Goal: Task Accomplishment & Management: Complete application form

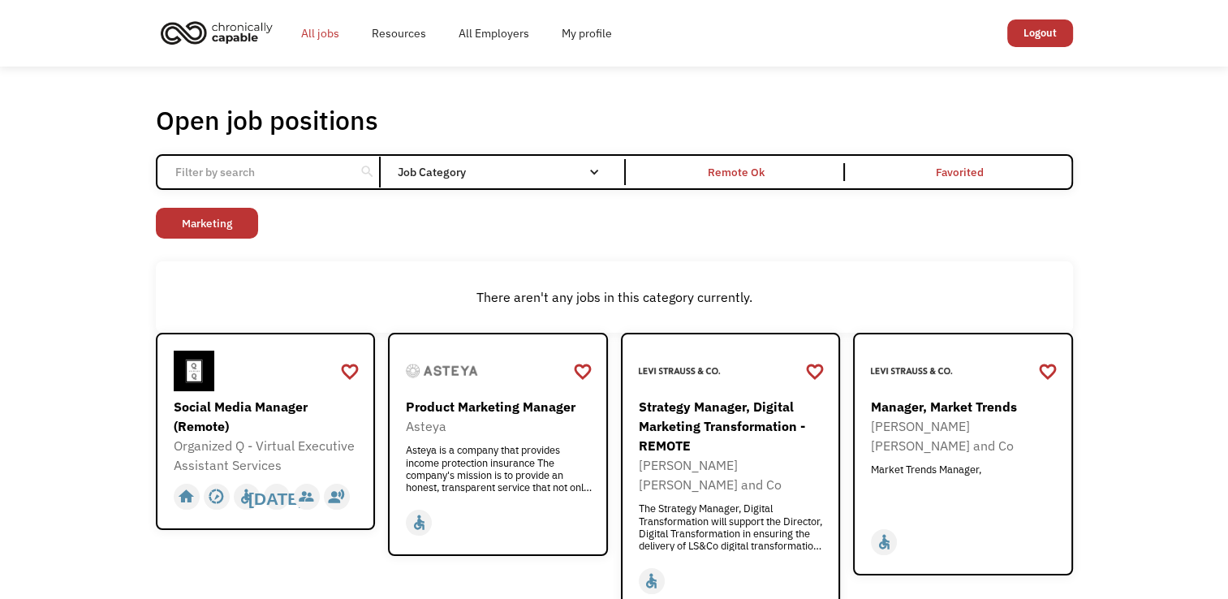
click at [340, 31] on link "All jobs" at bounding box center [320, 33] width 71 height 52
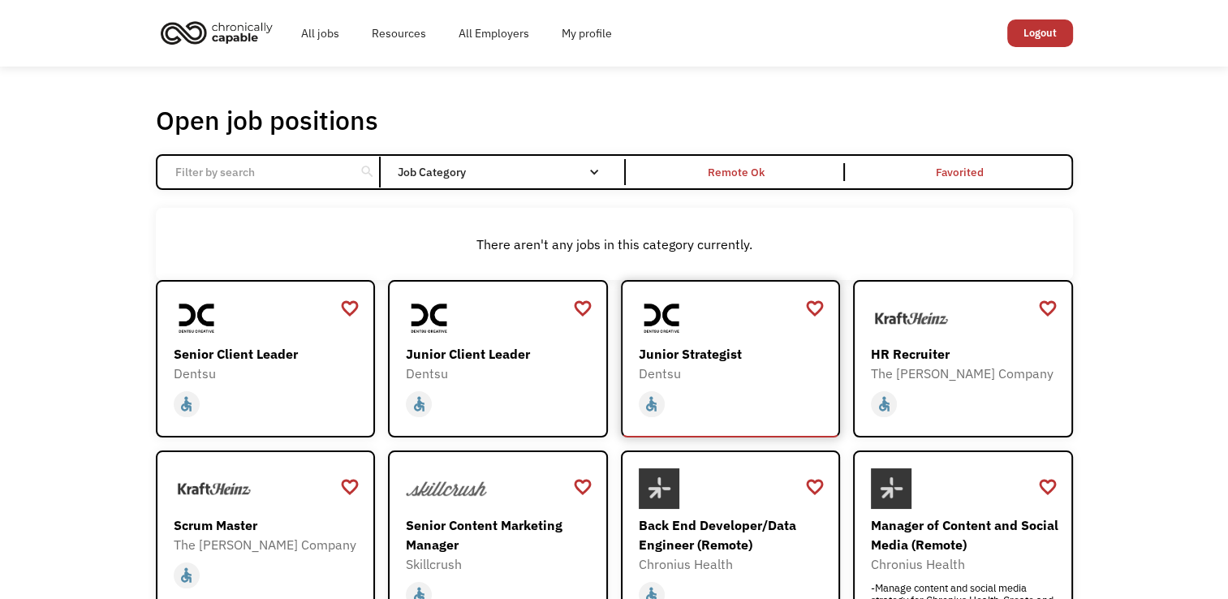
click at [705, 330] on div at bounding box center [733, 318] width 188 height 41
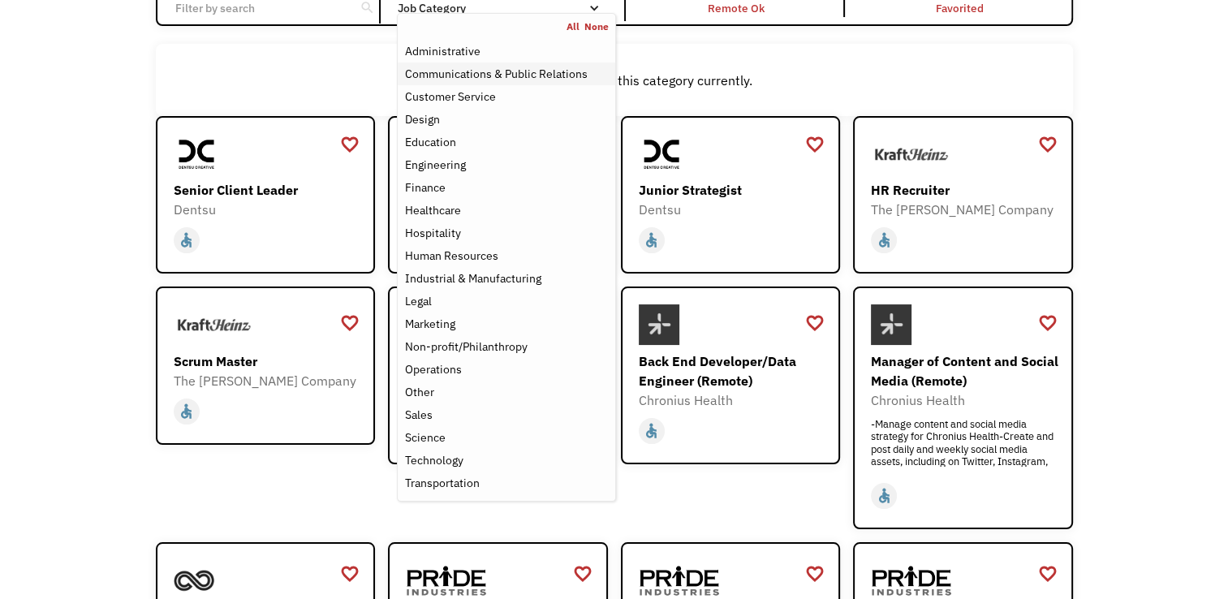
scroll to position [162, 0]
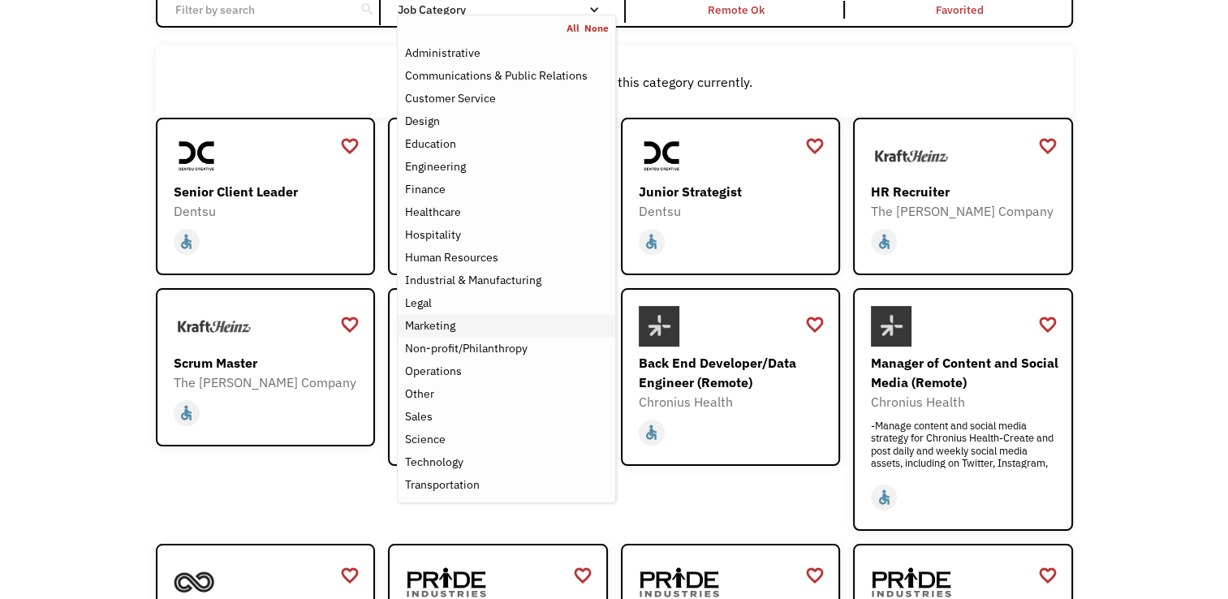
click at [457, 320] on div "Marketing" at bounding box center [506, 325] width 204 height 19
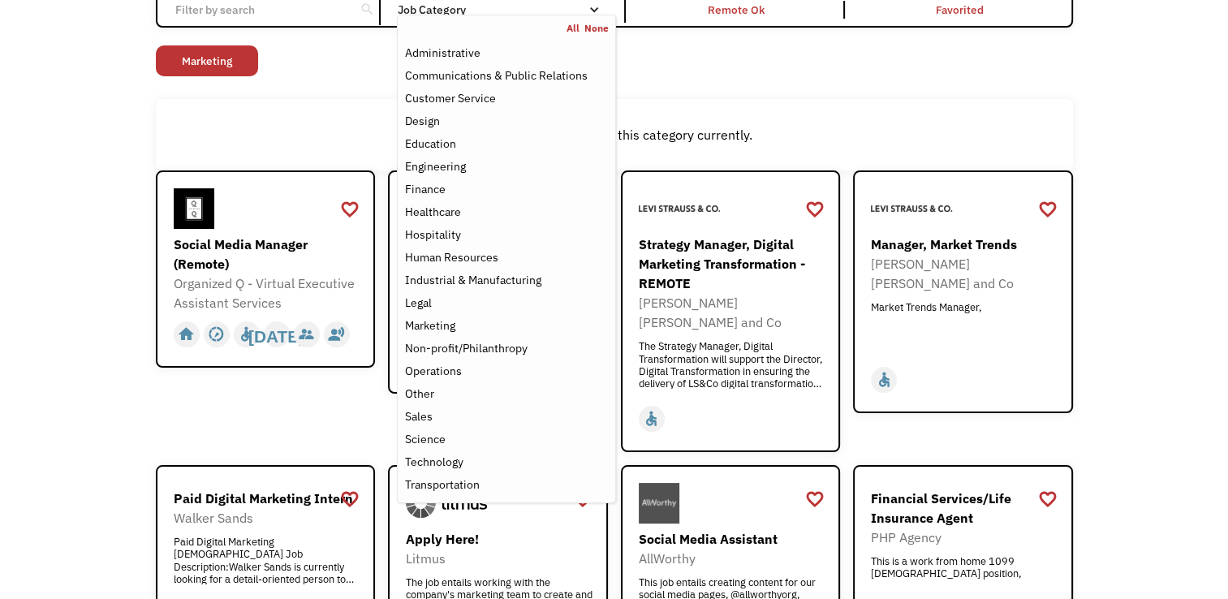
click at [3, 280] on div "Open job positions You have X liked items Search search Filter by category Admi…" at bounding box center [614, 314] width 1228 height 821
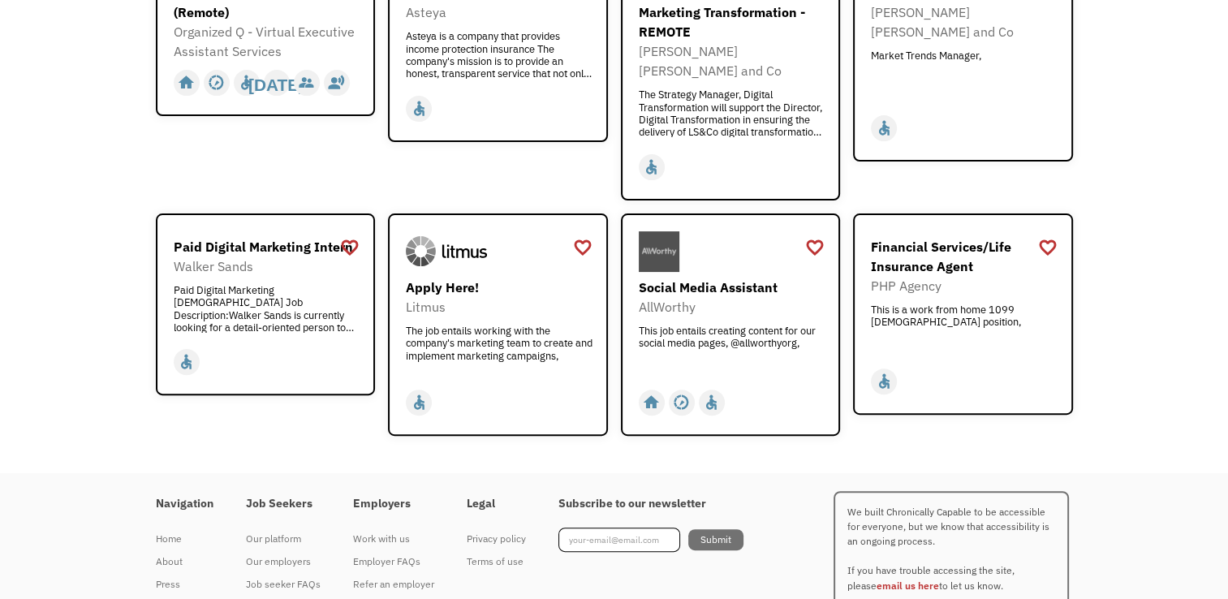
scroll to position [412, 0]
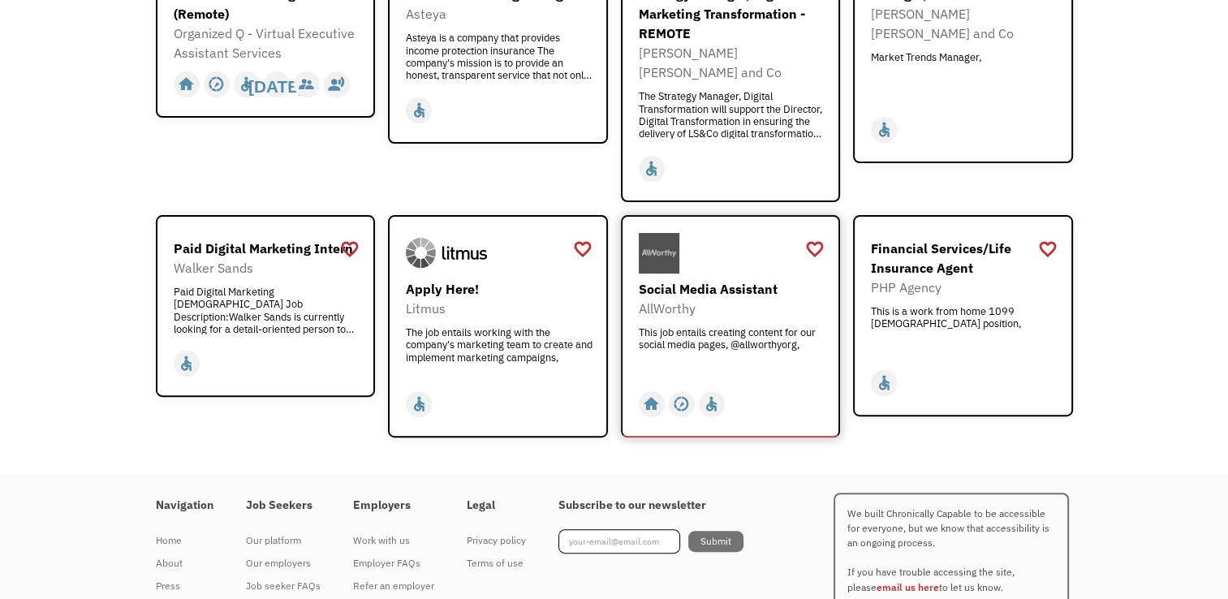
click at [736, 299] on div "AllWorthy" at bounding box center [733, 308] width 188 height 19
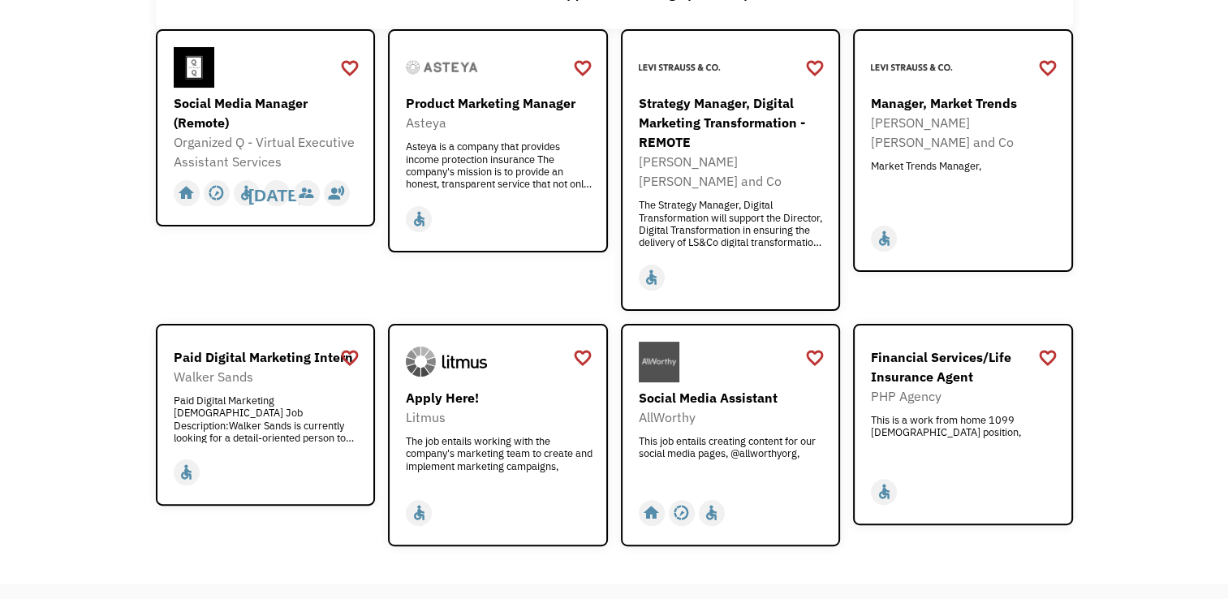
scroll to position [0, 0]
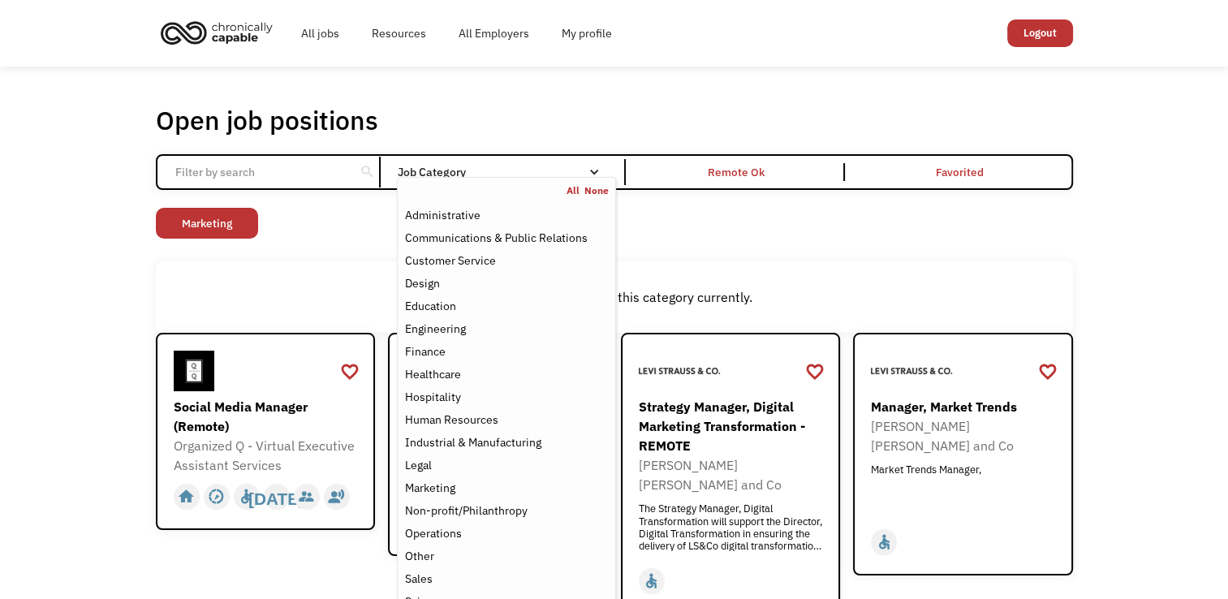
click at [527, 170] on div "Job Category" at bounding box center [506, 171] width 218 height 11
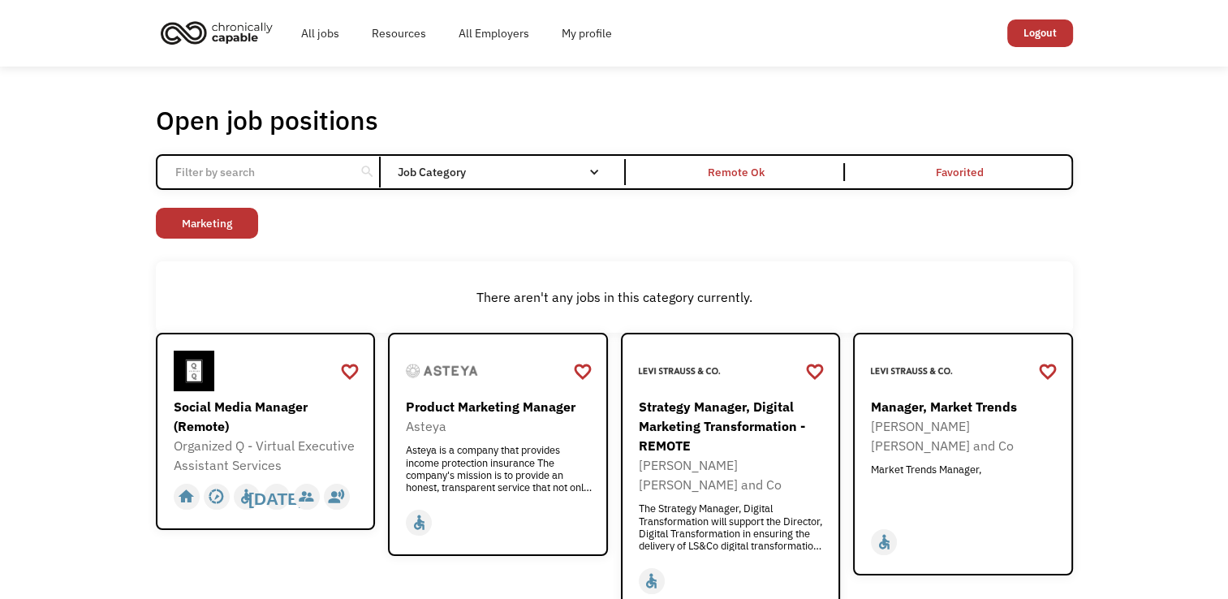
click at [527, 170] on div "Job Category" at bounding box center [506, 171] width 218 height 11
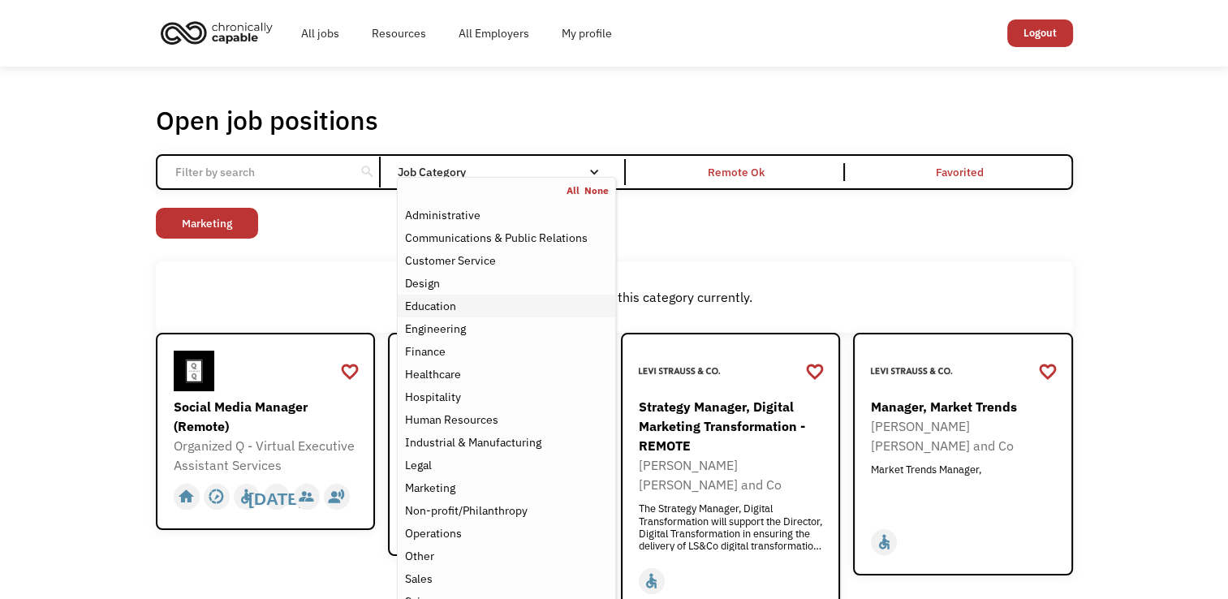
click at [437, 297] on div "Education" at bounding box center [429, 305] width 51 height 19
click at [240, 218] on link "Marketing" at bounding box center [207, 223] width 102 height 31
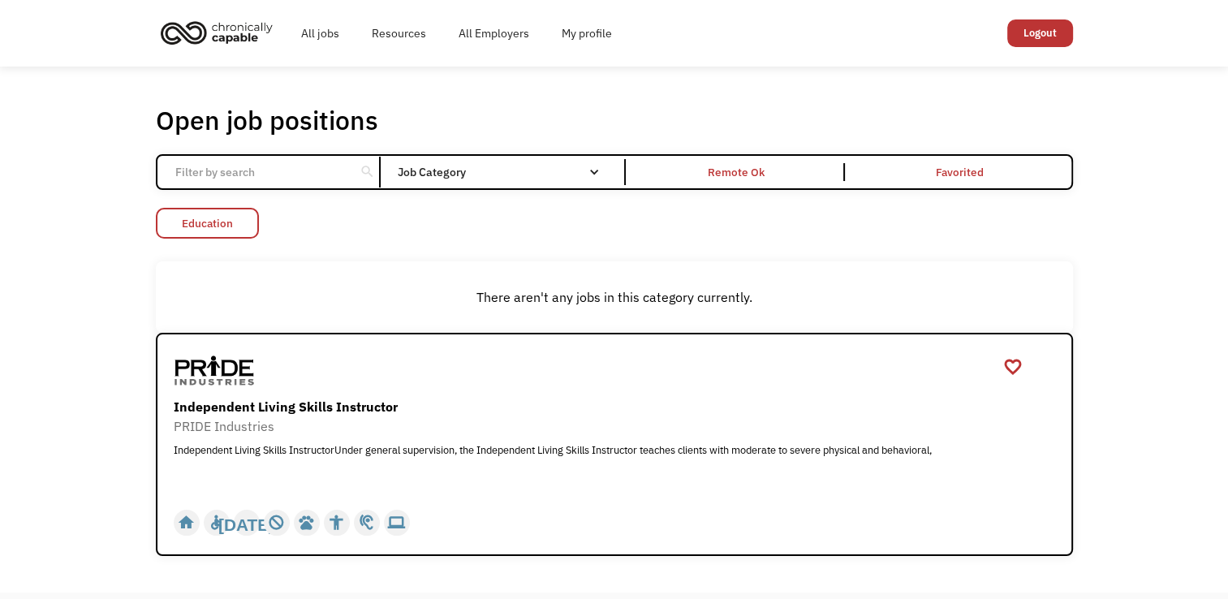
click at [237, 227] on link "Education" at bounding box center [207, 223] width 103 height 31
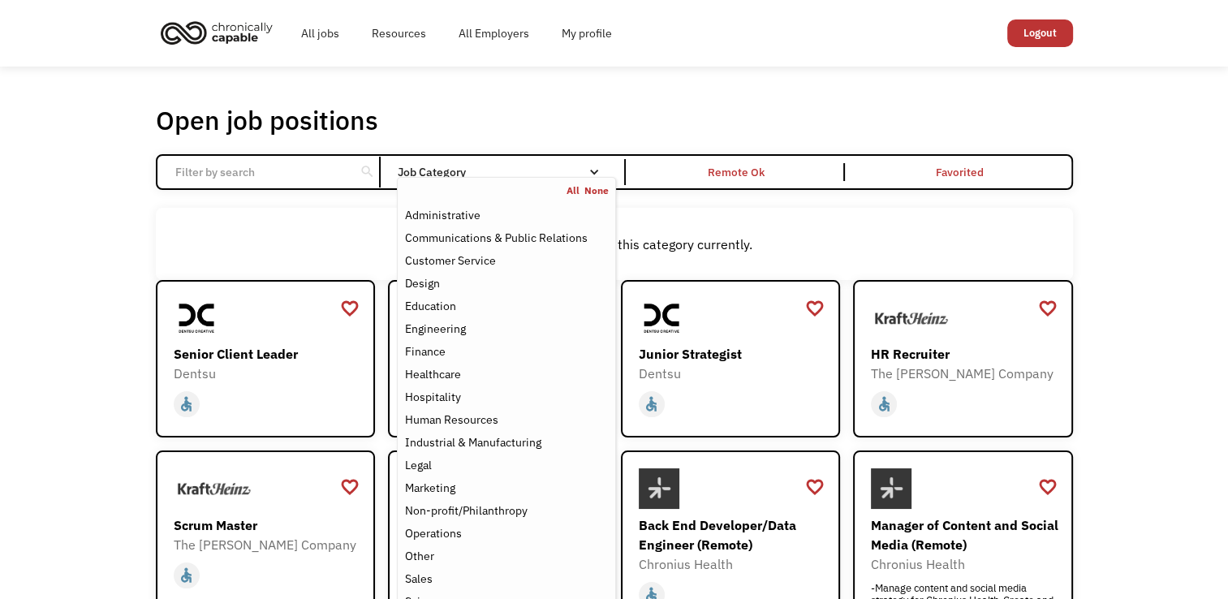
click at [601, 162] on div "Job Category" at bounding box center [506, 172] width 218 height 26
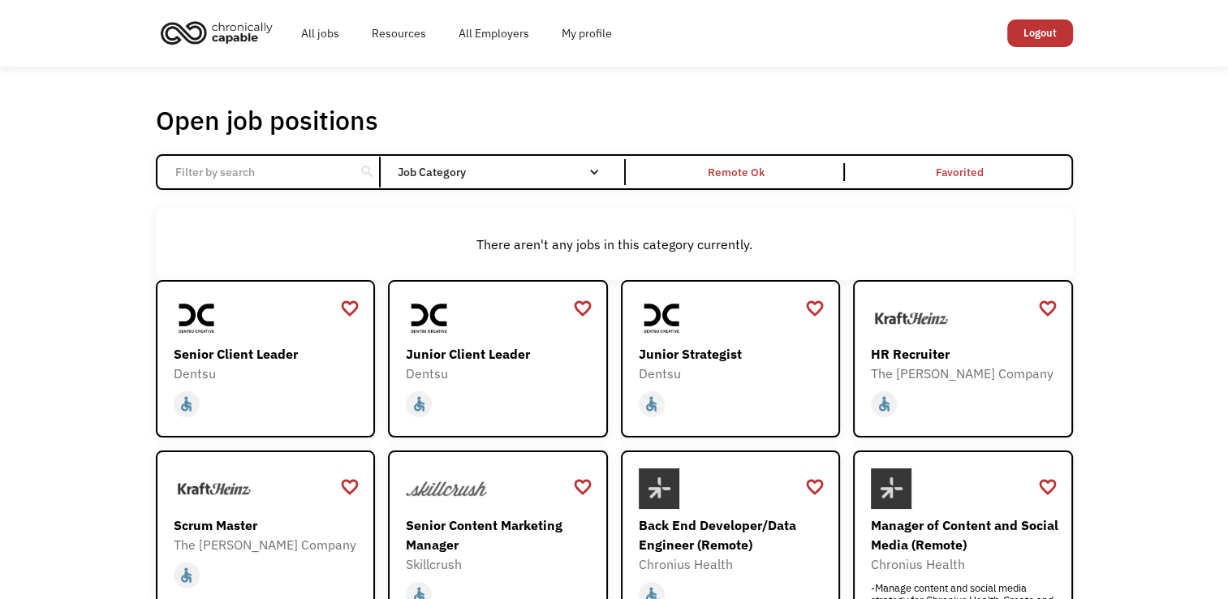
click at [601, 162] on div "Job Category" at bounding box center [506, 172] width 218 height 26
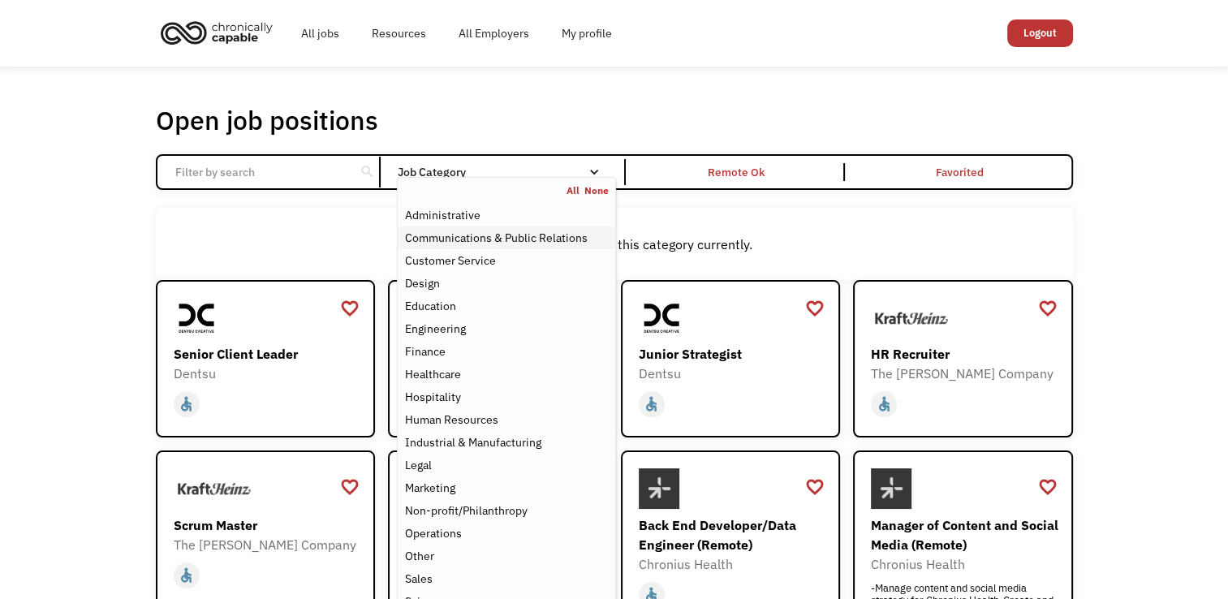
click at [565, 230] on div "Communications & Public Relations" at bounding box center [495, 237] width 183 height 19
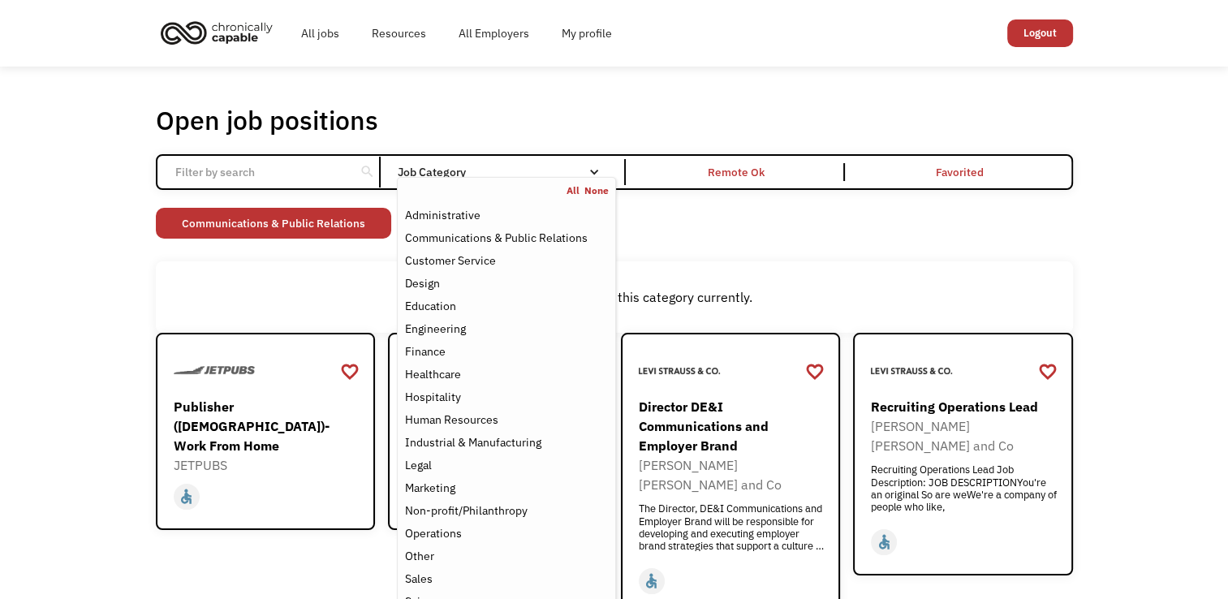
click at [104, 355] on div "Open job positions You have X liked items Search search Filter by category Admi…" at bounding box center [614, 359] width 1228 height 585
click at [598, 173] on div "Email Form" at bounding box center [594, 171] width 11 height 11
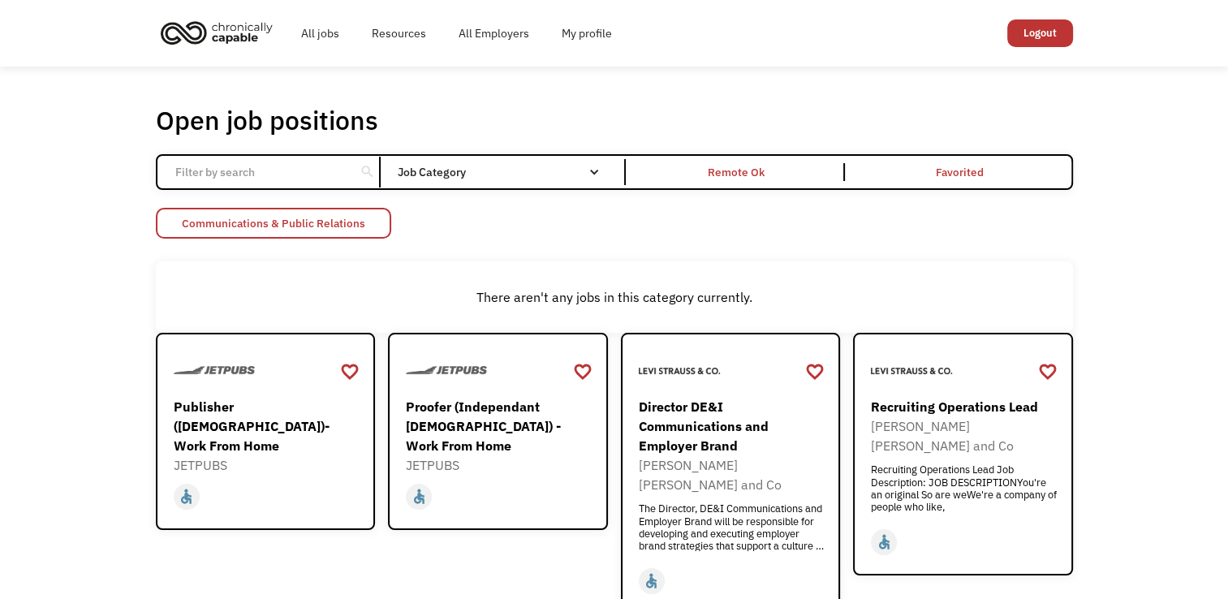
click at [248, 209] on link "Communications & Public Relations" at bounding box center [273, 223] width 235 height 31
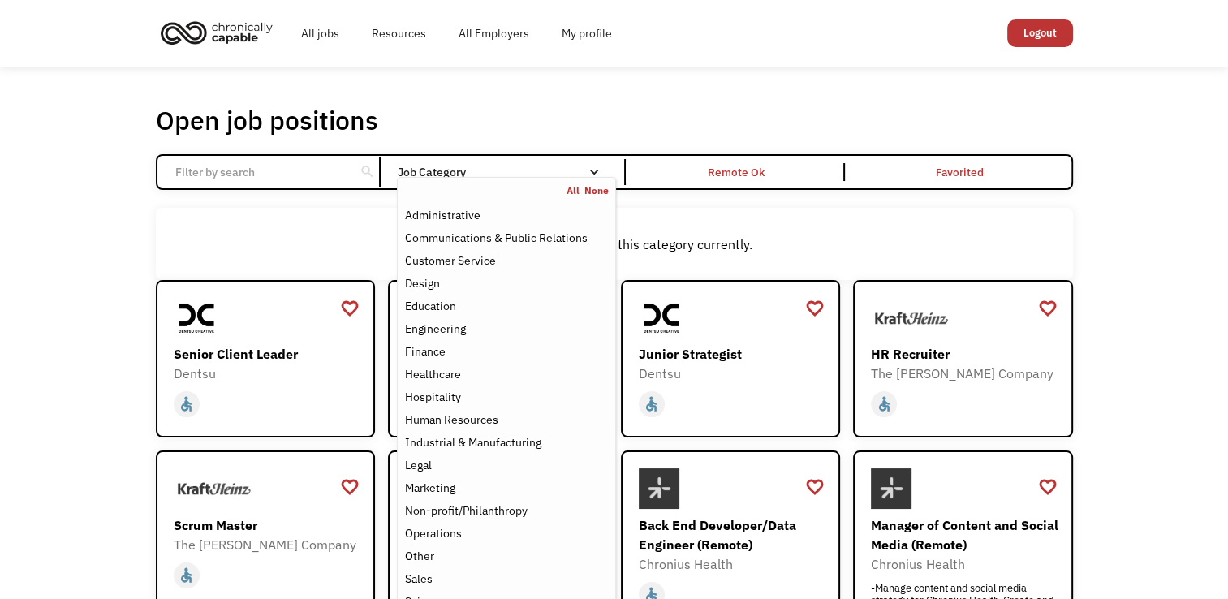
click at [553, 175] on div "Job Category" at bounding box center [506, 171] width 218 height 11
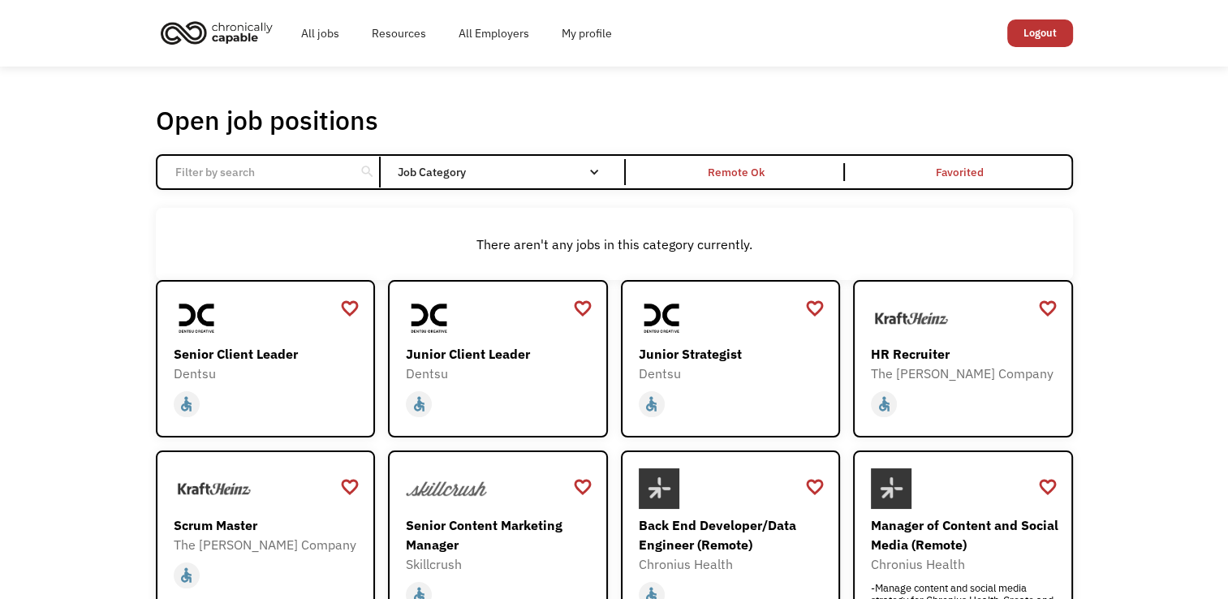
click at [553, 175] on div "Job Category" at bounding box center [506, 171] width 218 height 11
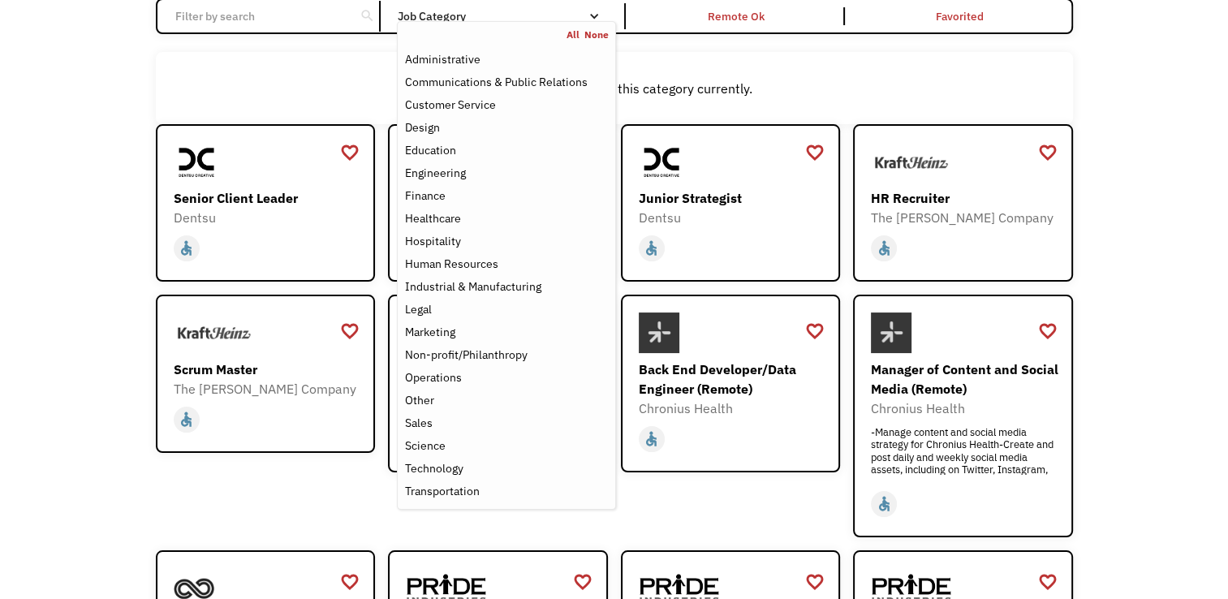
scroll to position [149, 0]
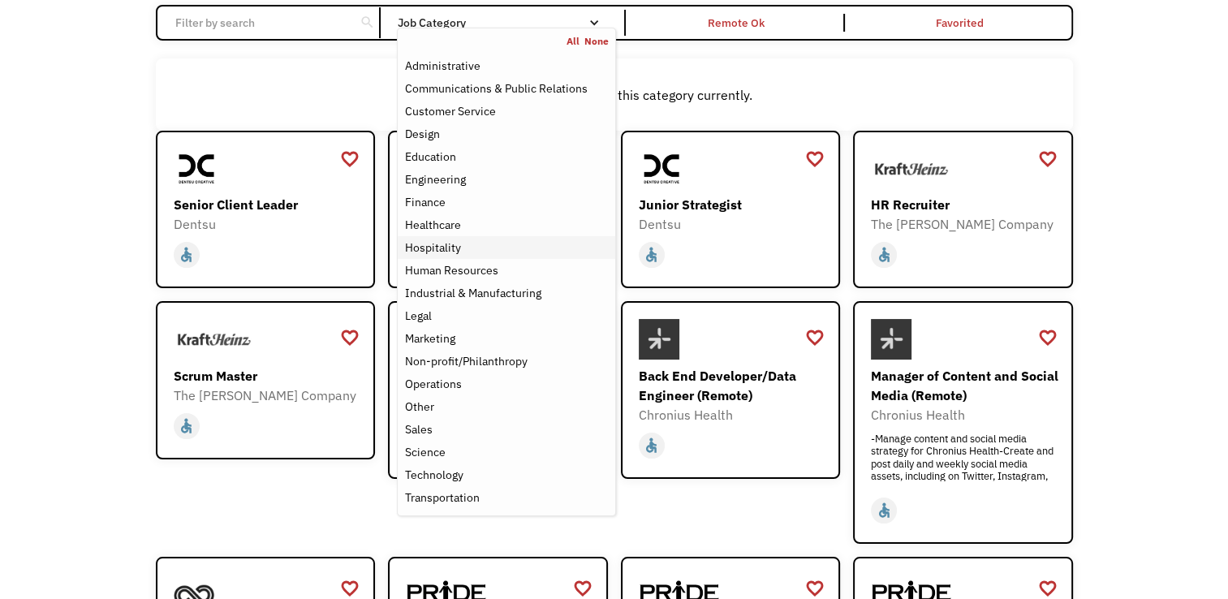
click at [442, 242] on div "Hospitality" at bounding box center [432, 247] width 56 height 19
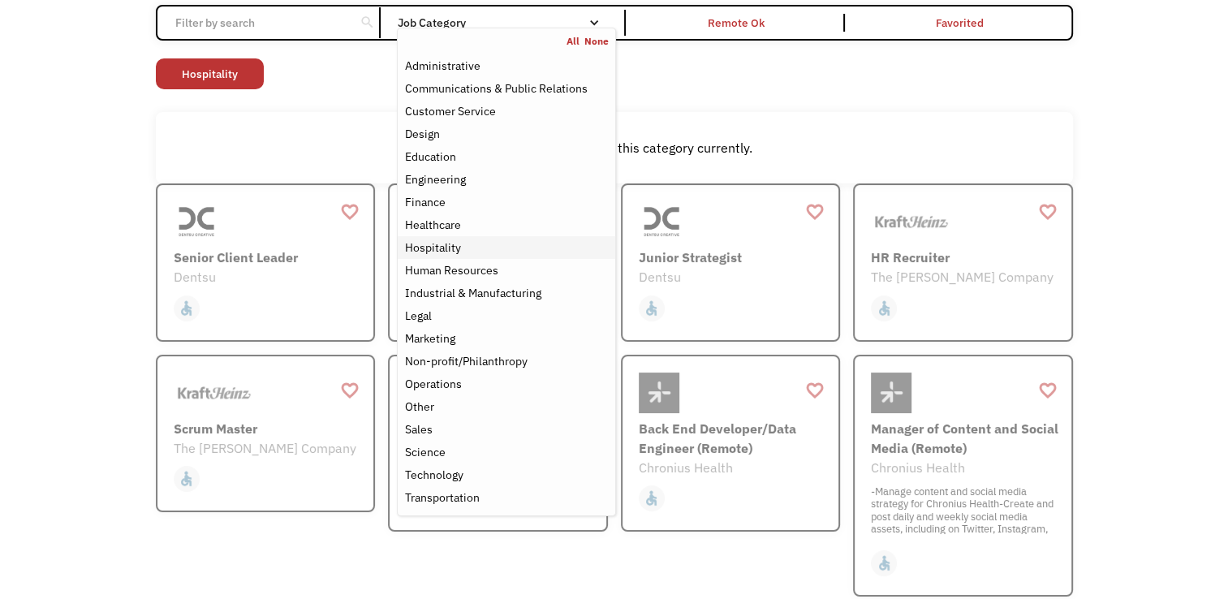
scroll to position [66, 0]
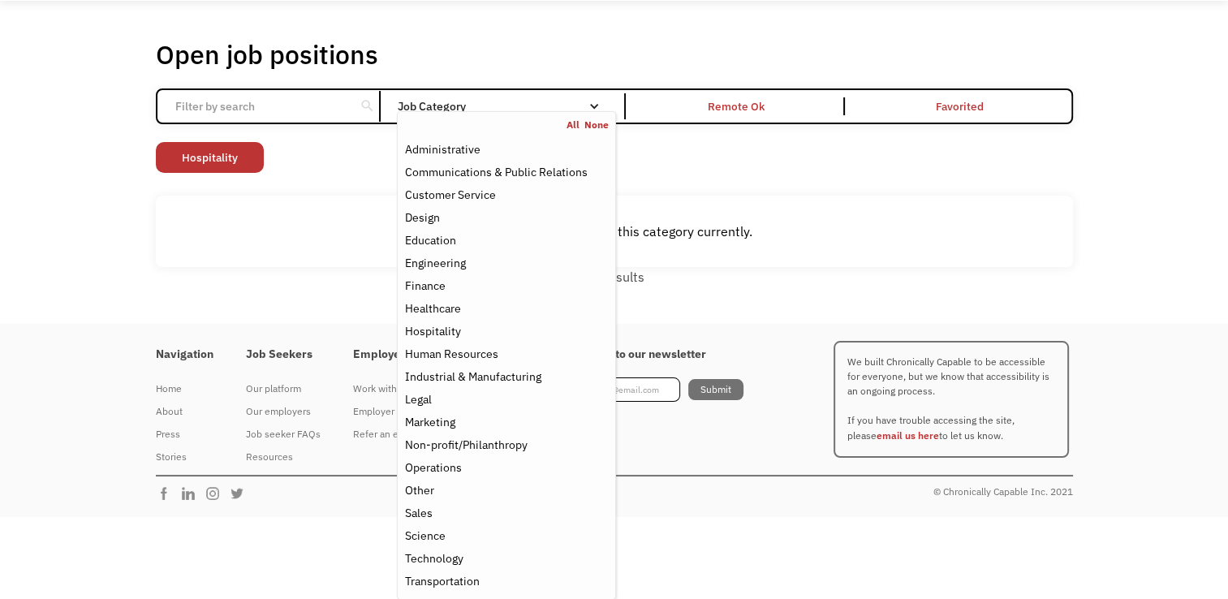
click at [79, 222] on div "Open job positions You have X liked items Search search Filter by category Admi…" at bounding box center [614, 162] width 1228 height 323
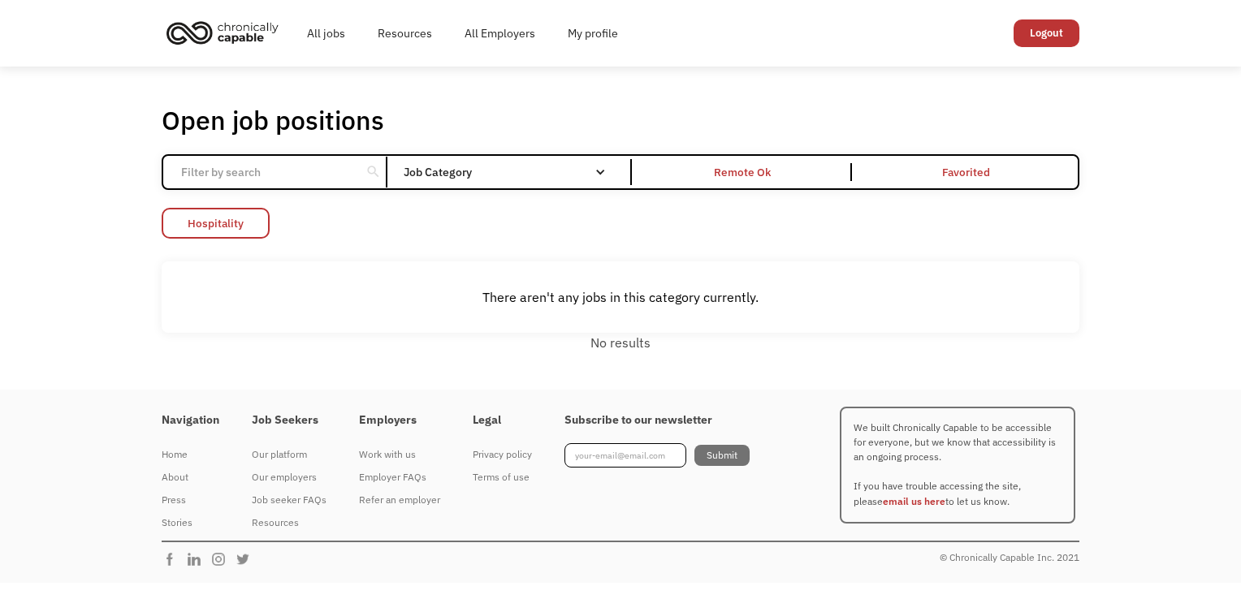
click at [234, 216] on link "Hospitality" at bounding box center [216, 223] width 108 height 31
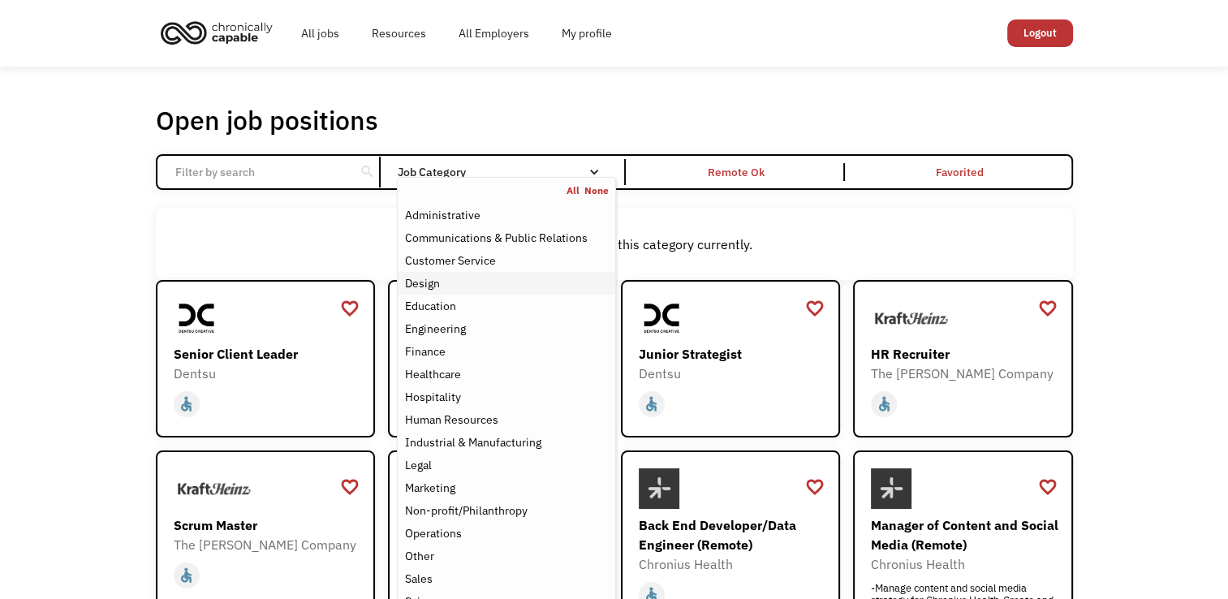
click at [468, 274] on div "Design" at bounding box center [506, 283] width 204 height 19
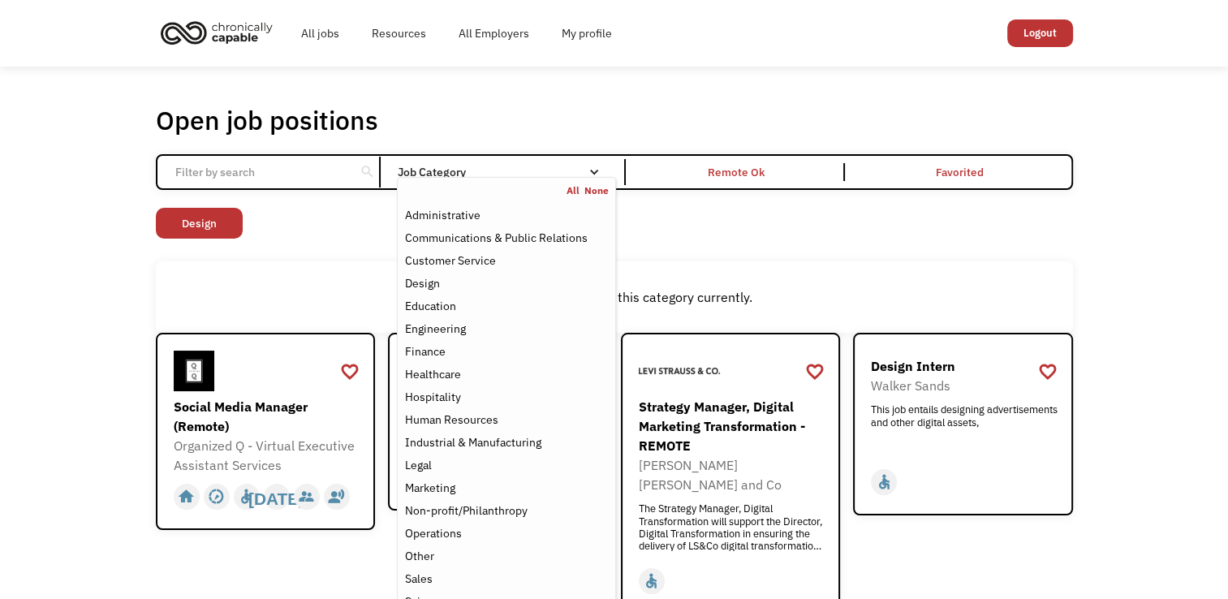
click at [97, 314] on div "Open job positions You have X liked items Search search Filter by category Admi…" at bounding box center [614, 477] width 1228 height 821
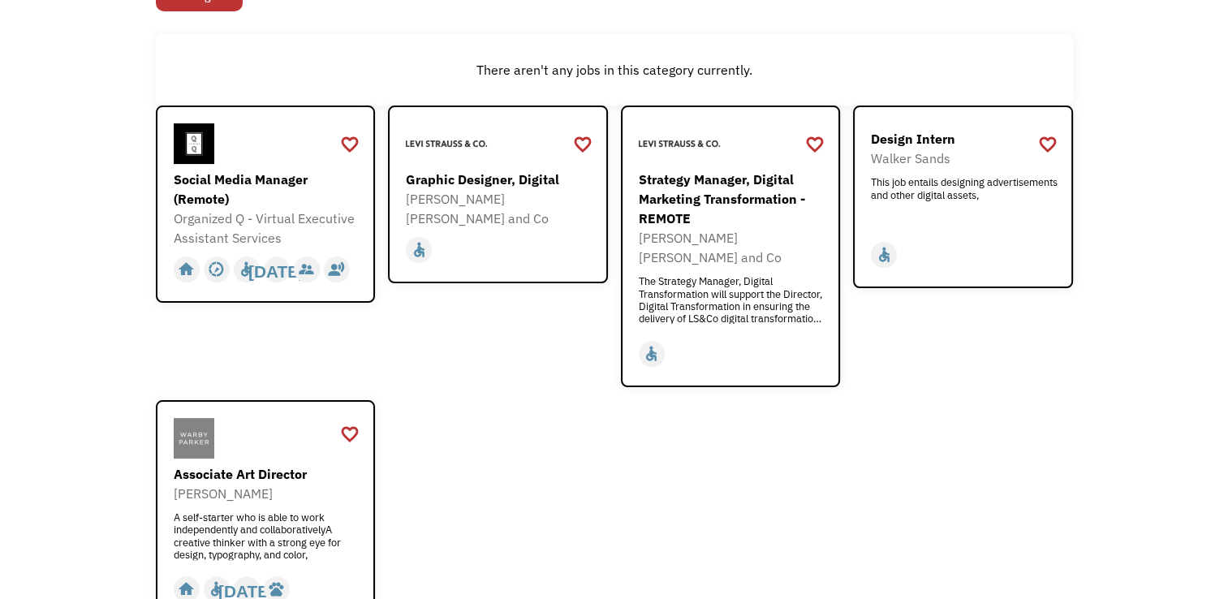
scroll to position [229, 0]
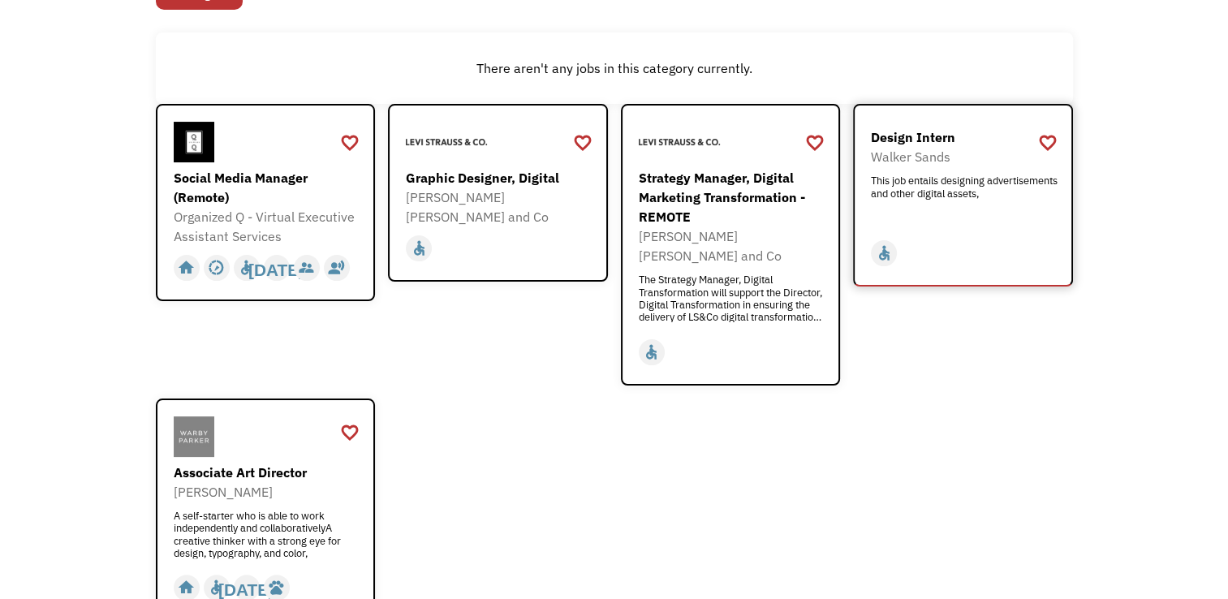
click at [949, 129] on div "Design Intern" at bounding box center [965, 136] width 188 height 19
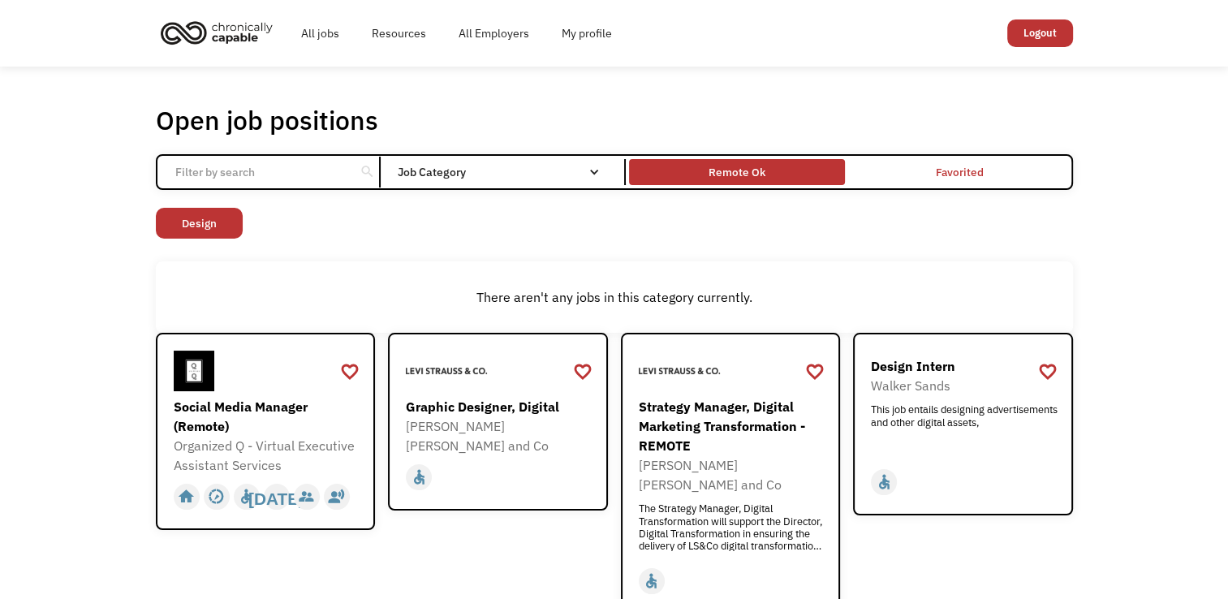
click at [760, 163] on div "Remote Ok" at bounding box center [737, 171] width 57 height 19
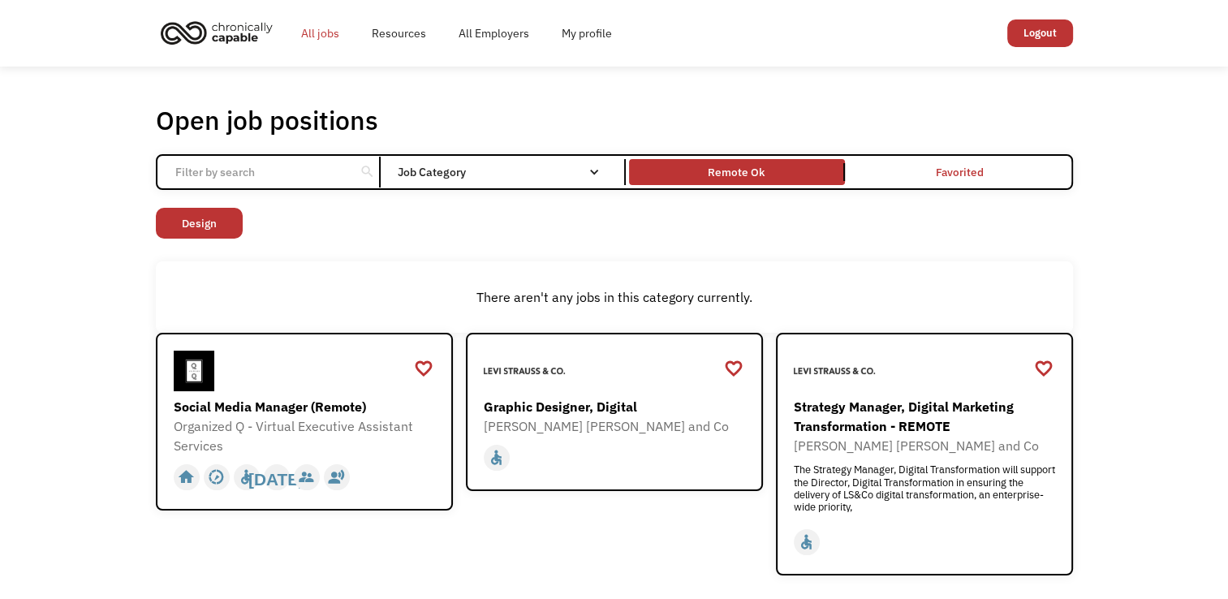
click at [320, 41] on link "All jobs" at bounding box center [320, 33] width 71 height 52
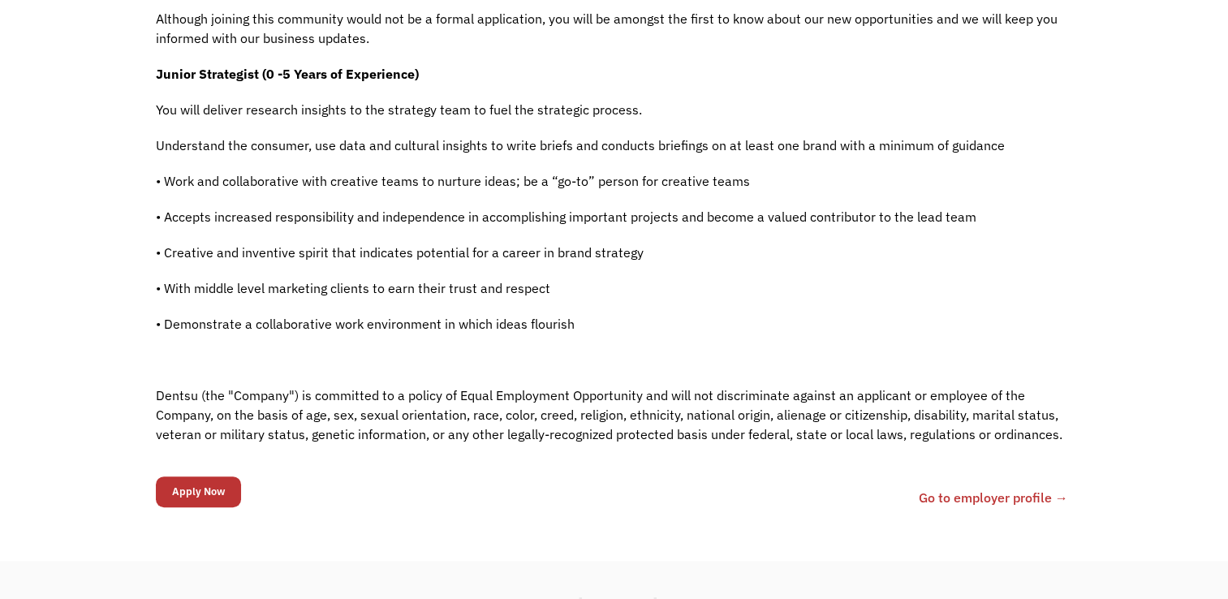
scroll to position [635, 0]
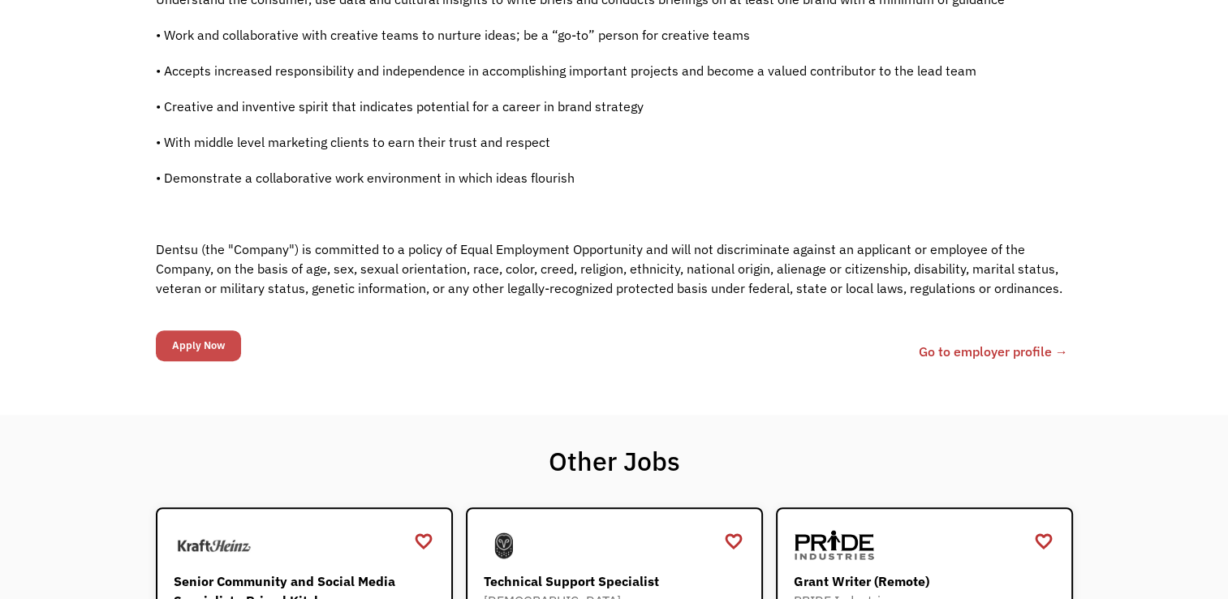
click at [212, 343] on input "Apply Now" at bounding box center [198, 345] width 85 height 31
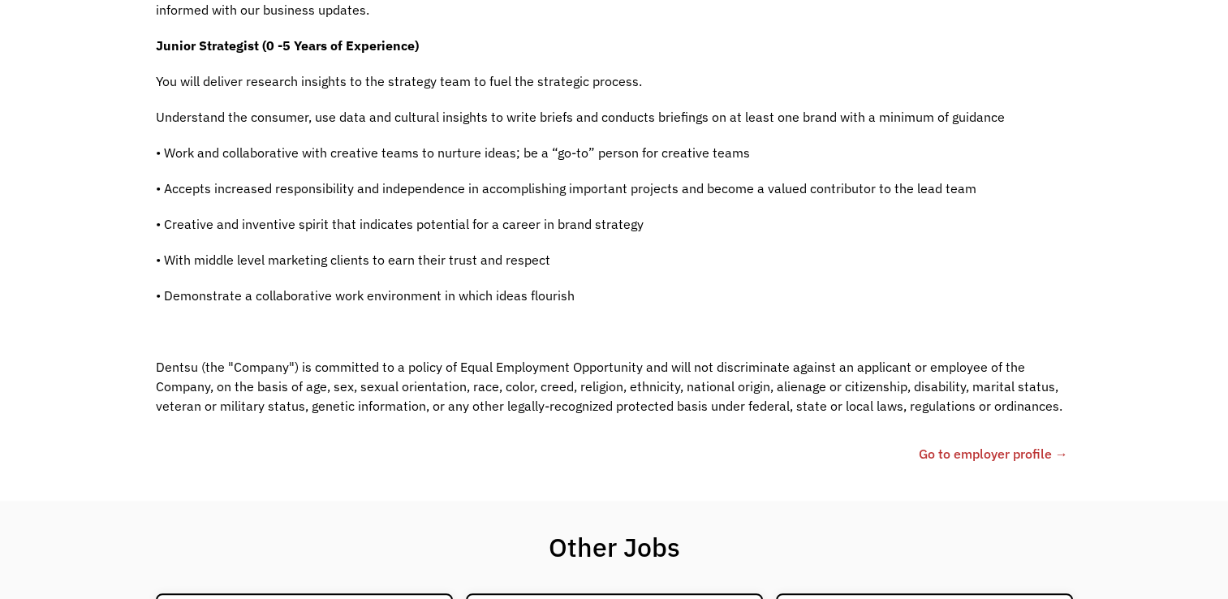
scroll to position [567, 0]
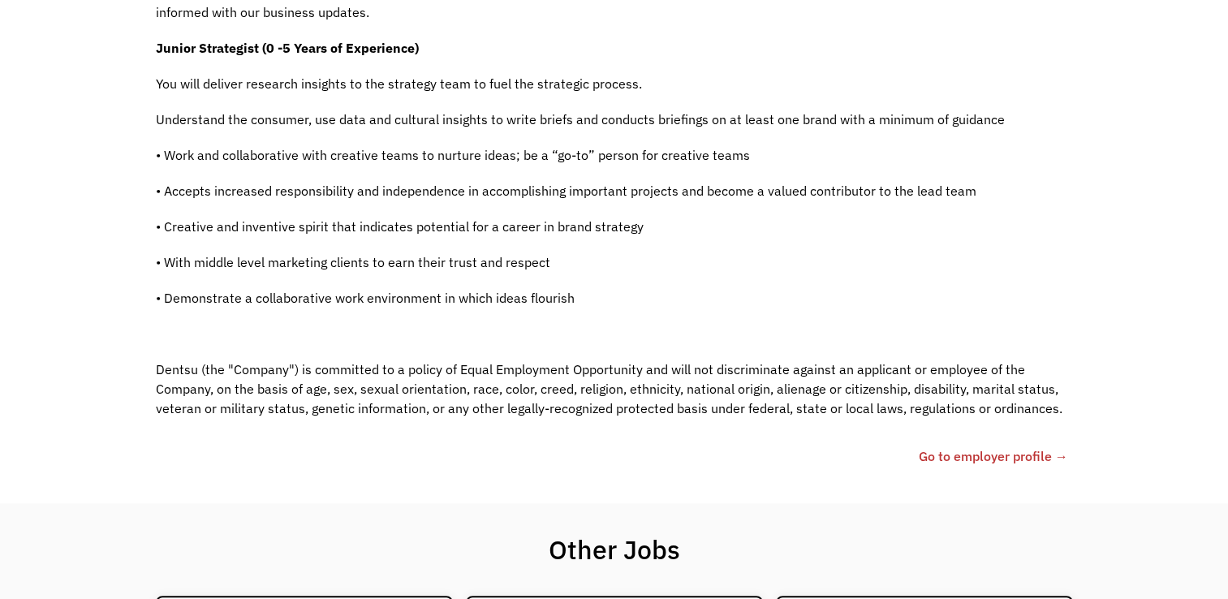
click at [978, 450] on link "Go to employer profile →" at bounding box center [993, 456] width 149 height 19
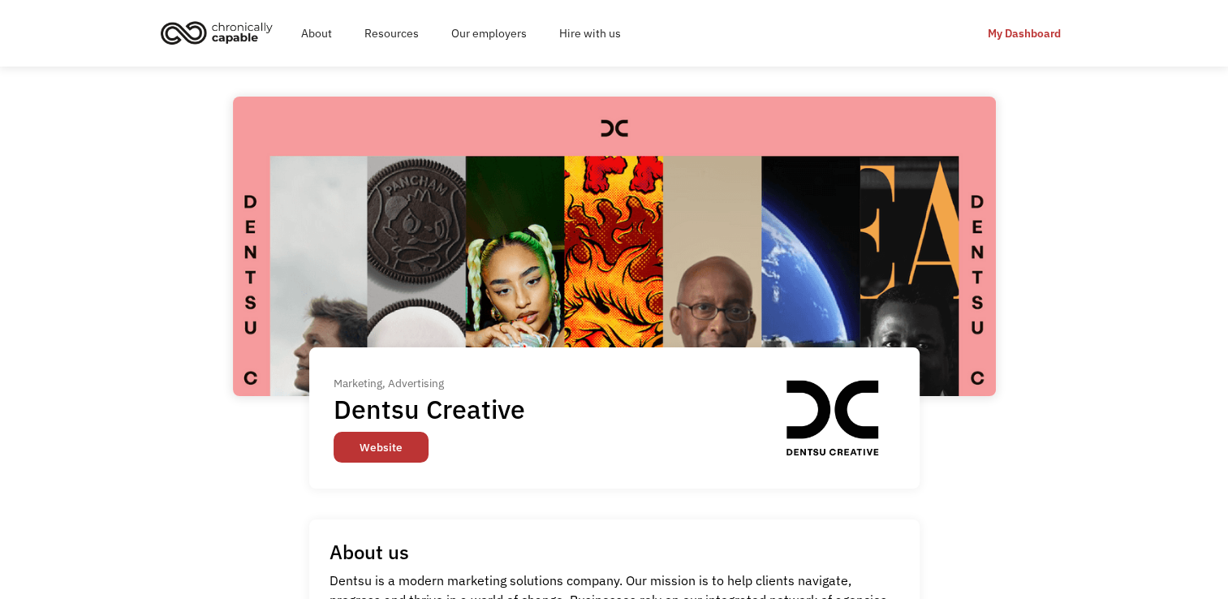
click at [393, 459] on link "Website" at bounding box center [381, 447] width 95 height 31
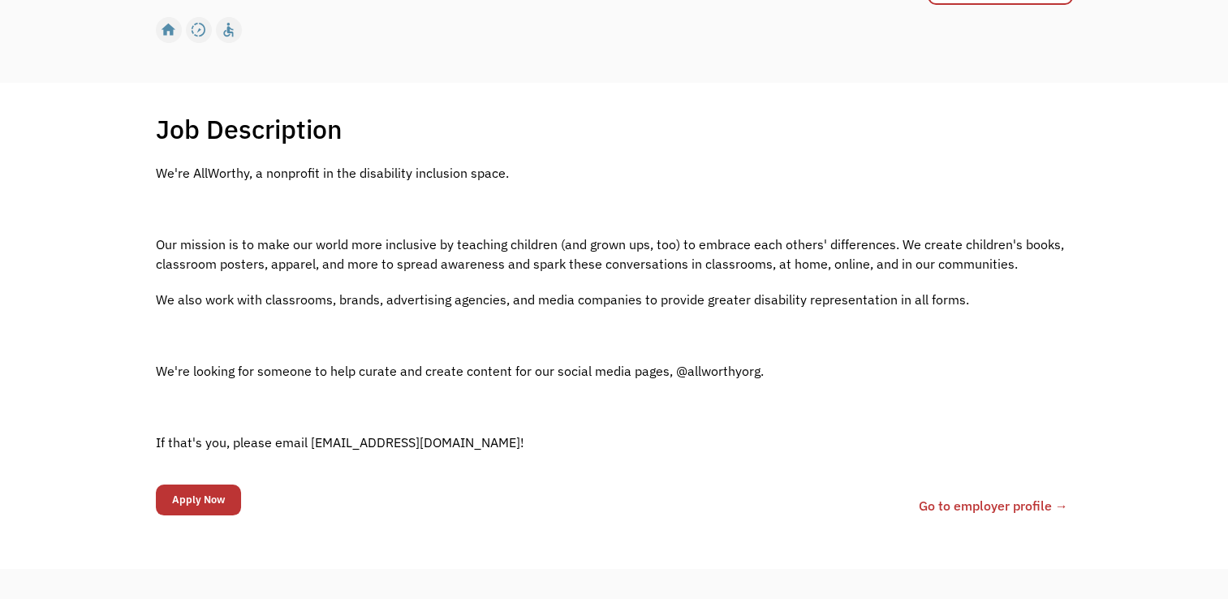
scroll to position [324, 0]
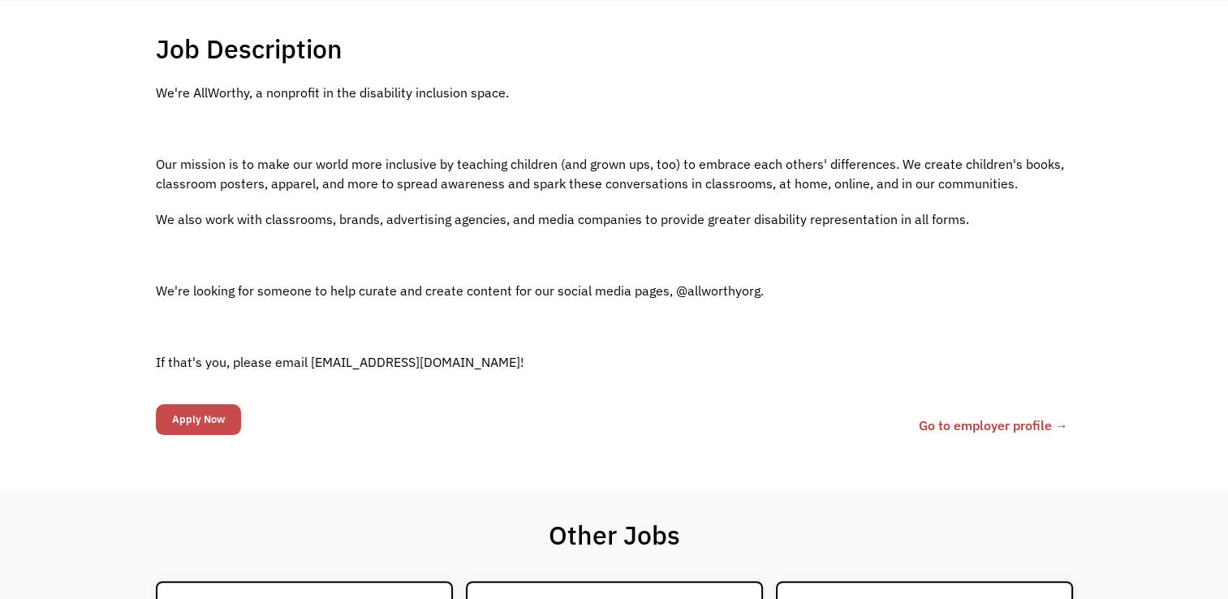
click at [188, 416] on input "Apply Now" at bounding box center [198, 419] width 85 height 31
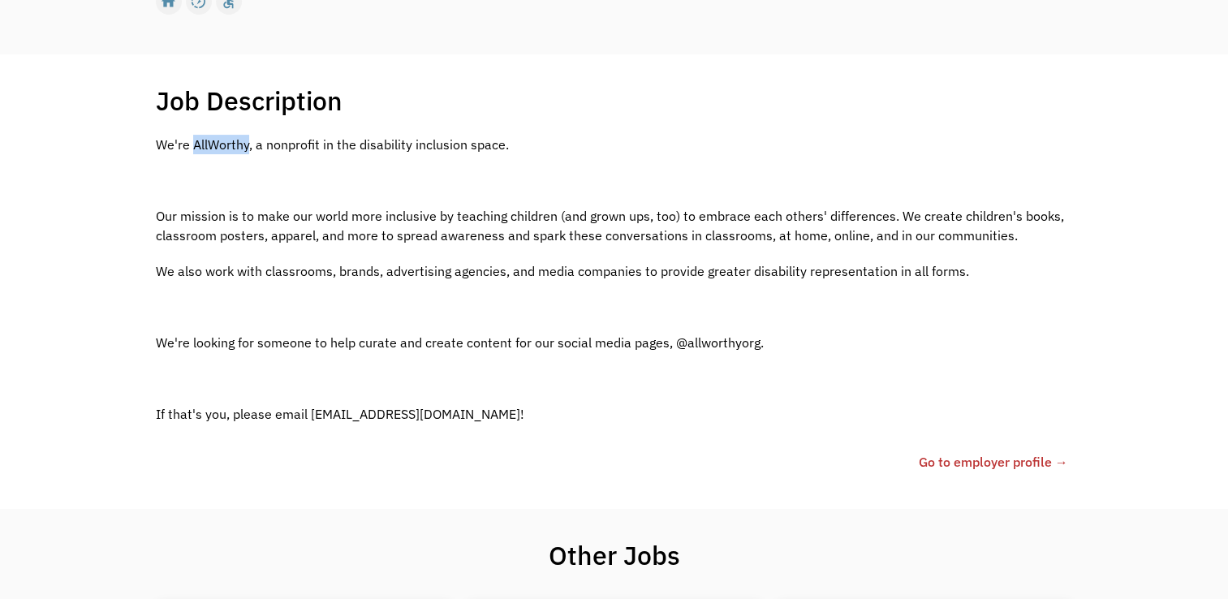
drag, startPoint x: 194, startPoint y: 139, endPoint x: 247, endPoint y: 139, distance: 52.8
click at [247, 139] on p "We're AllWorthy, a nonprofit in the disability inclusion space." at bounding box center [614, 144] width 917 height 19
copy p "AllWorthy"
click at [158, 196] on div "We're AllWorthy, a nonprofit in the disability inclusion space. Our mission is …" at bounding box center [614, 287] width 917 height 305
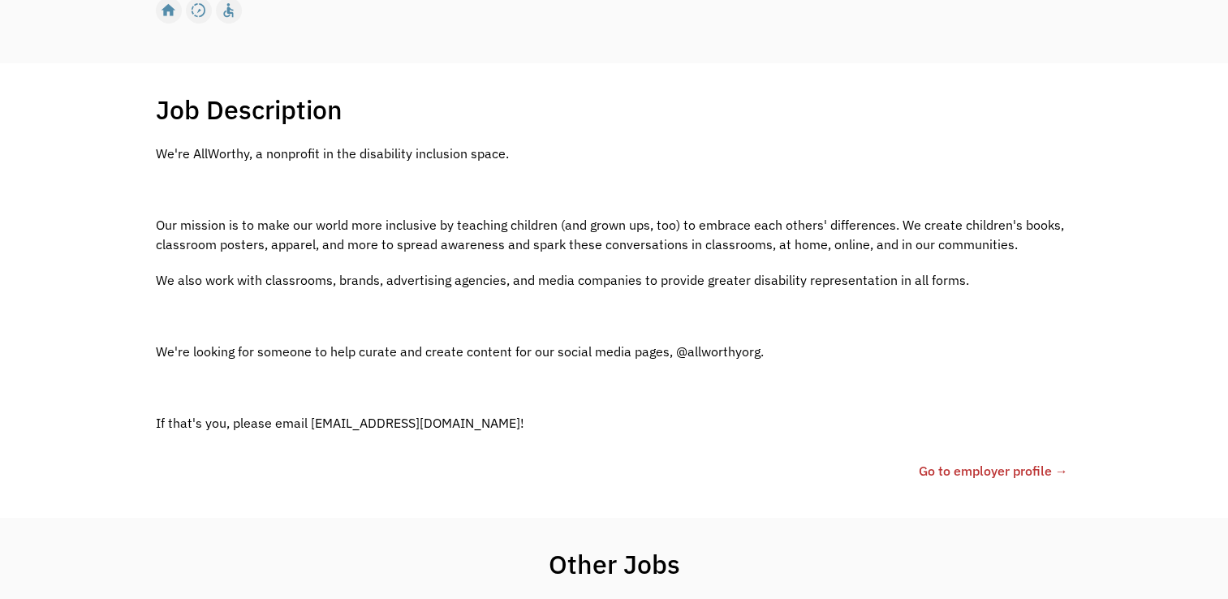
scroll to position [314, 0]
click at [995, 469] on link "Go to employer profile →" at bounding box center [993, 471] width 149 height 19
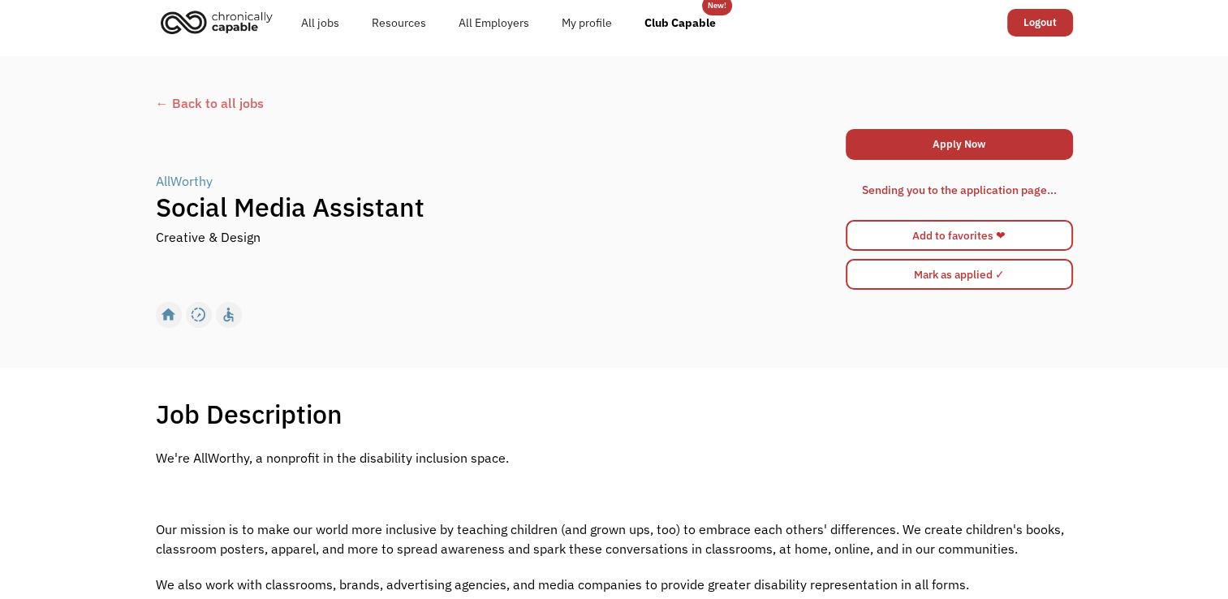
scroll to position [0, 0]
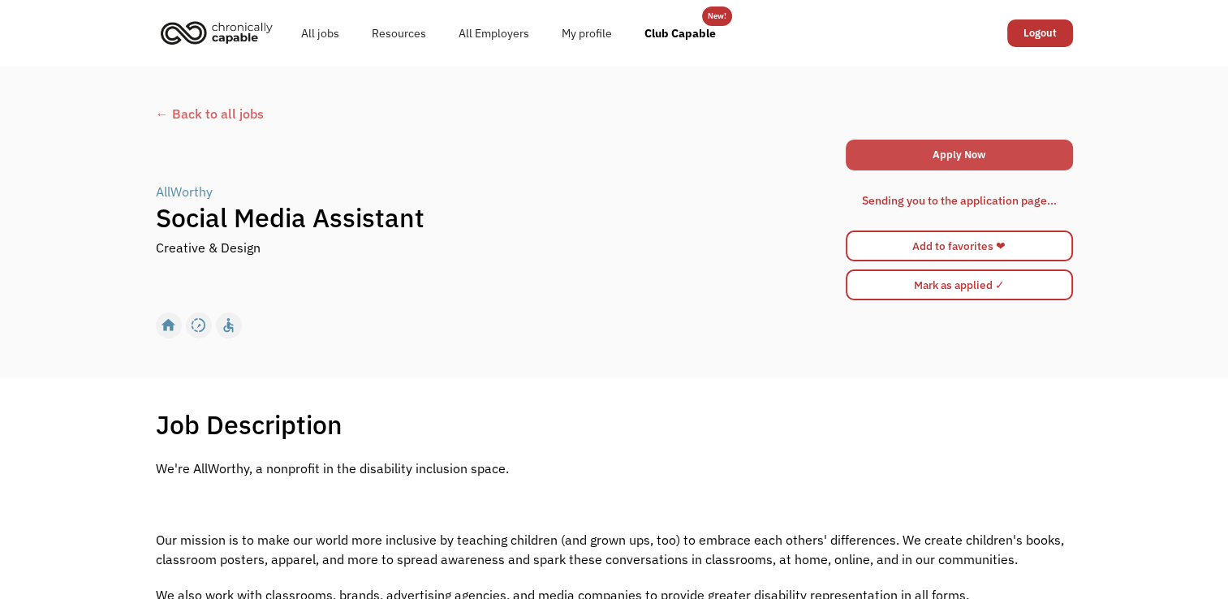
click at [976, 147] on link "Apply Now" at bounding box center [959, 155] width 227 height 31
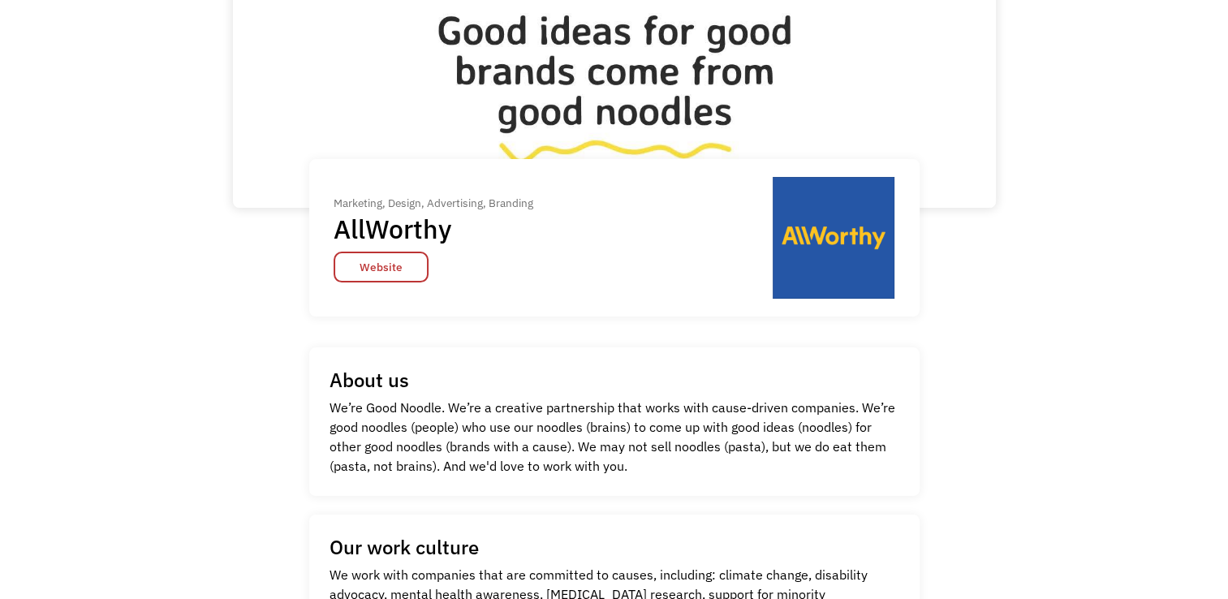
scroll to position [130, 0]
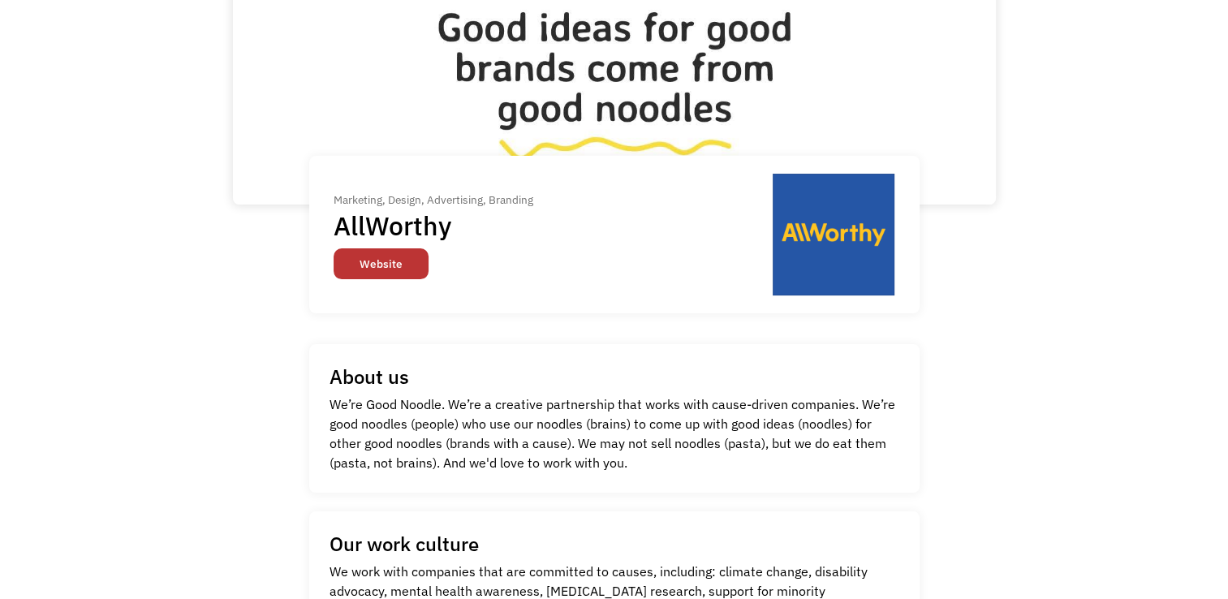
click at [381, 261] on link "Website" at bounding box center [381, 263] width 95 height 31
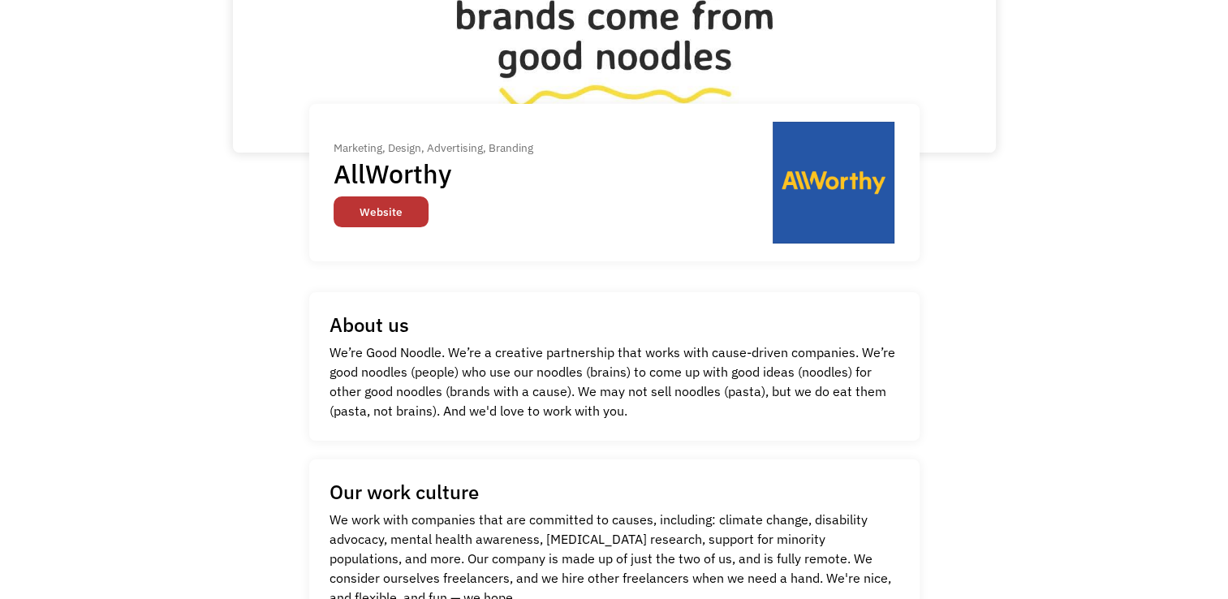
scroll to position [183, 0]
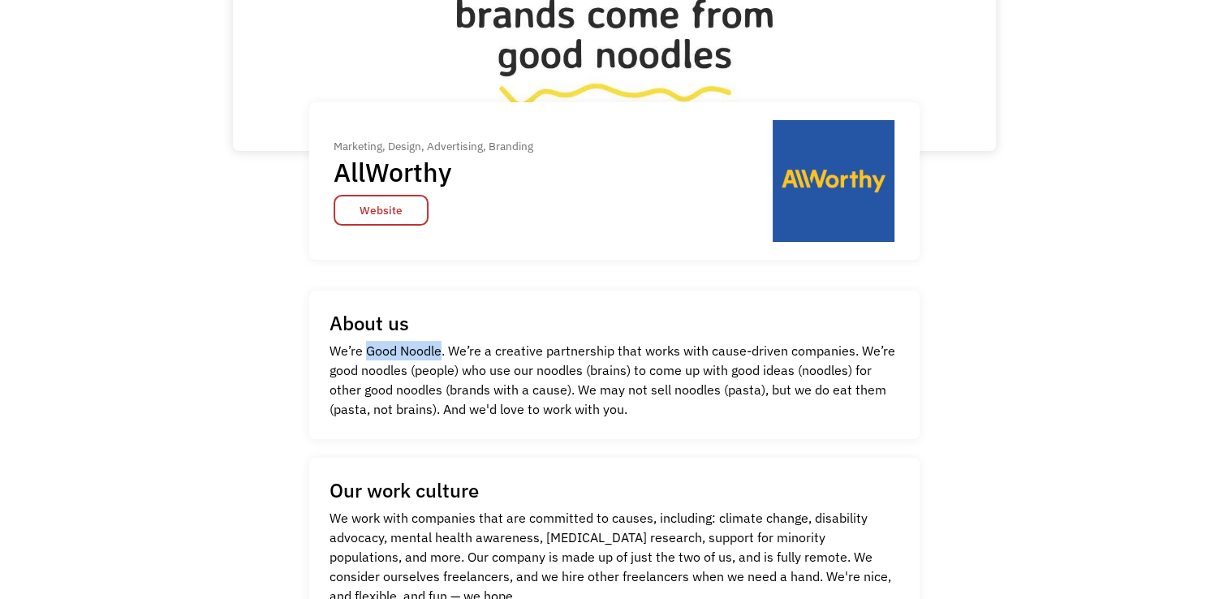
drag, startPoint x: 365, startPoint y: 346, endPoint x: 442, endPoint y: 339, distance: 77.5
click at [442, 339] on div "About us AllWorthy We’re Good Noodle. We’re a creative partnership that works w…" at bounding box center [614, 365] width 611 height 149
copy p "Good Noodle"
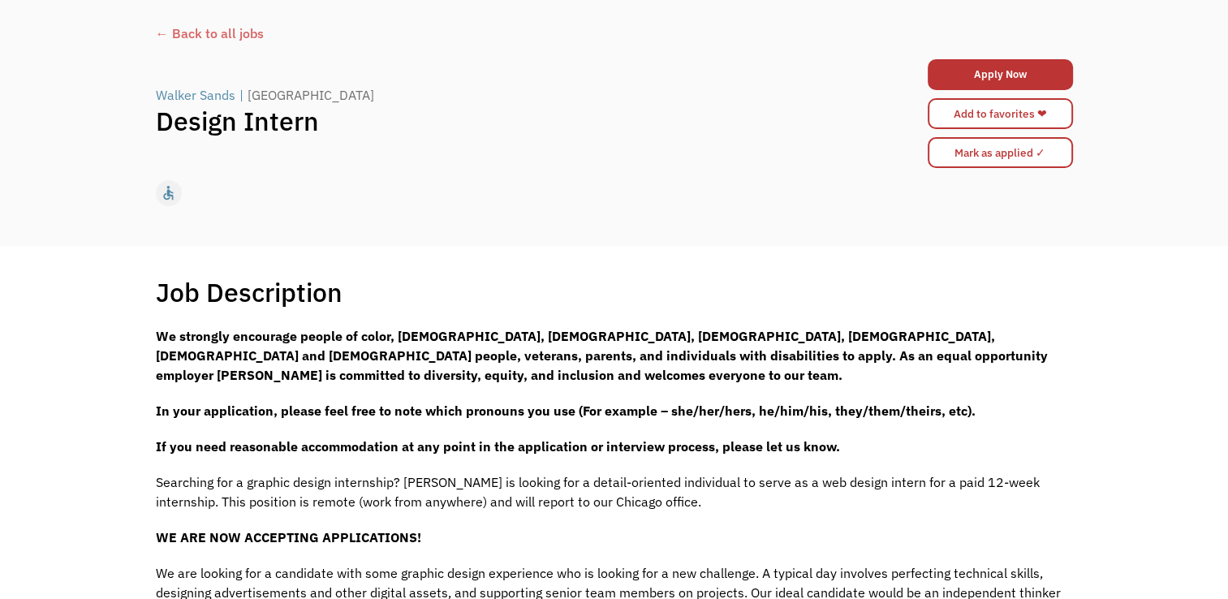
scroll to position [84, 0]
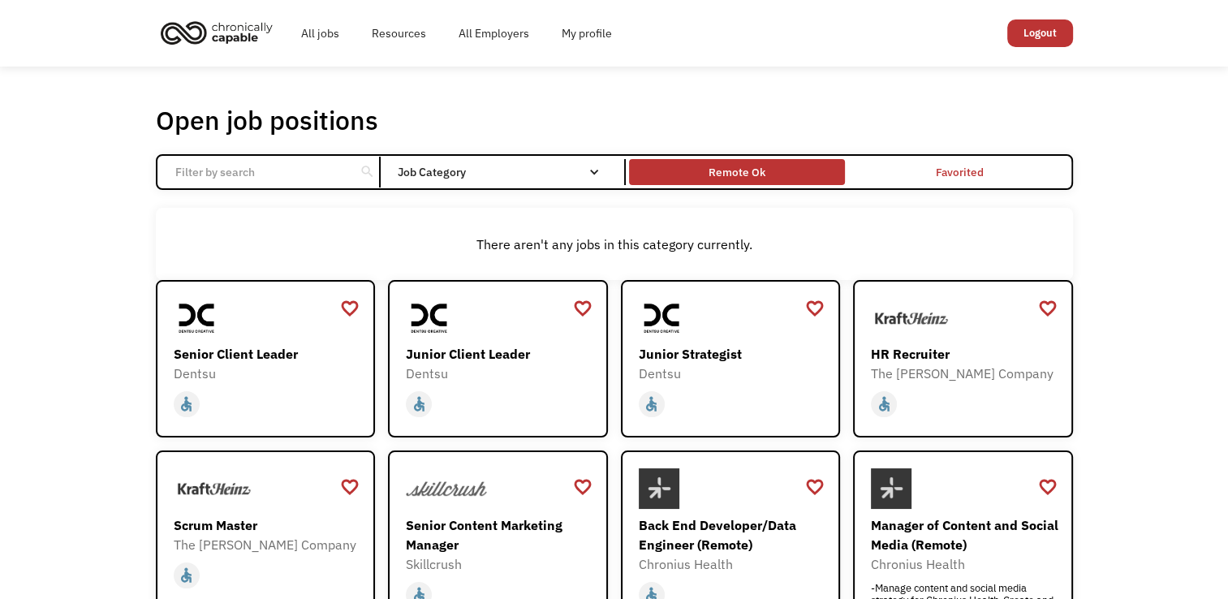
click at [775, 170] on div "Remote Ok" at bounding box center [737, 172] width 216 height 18
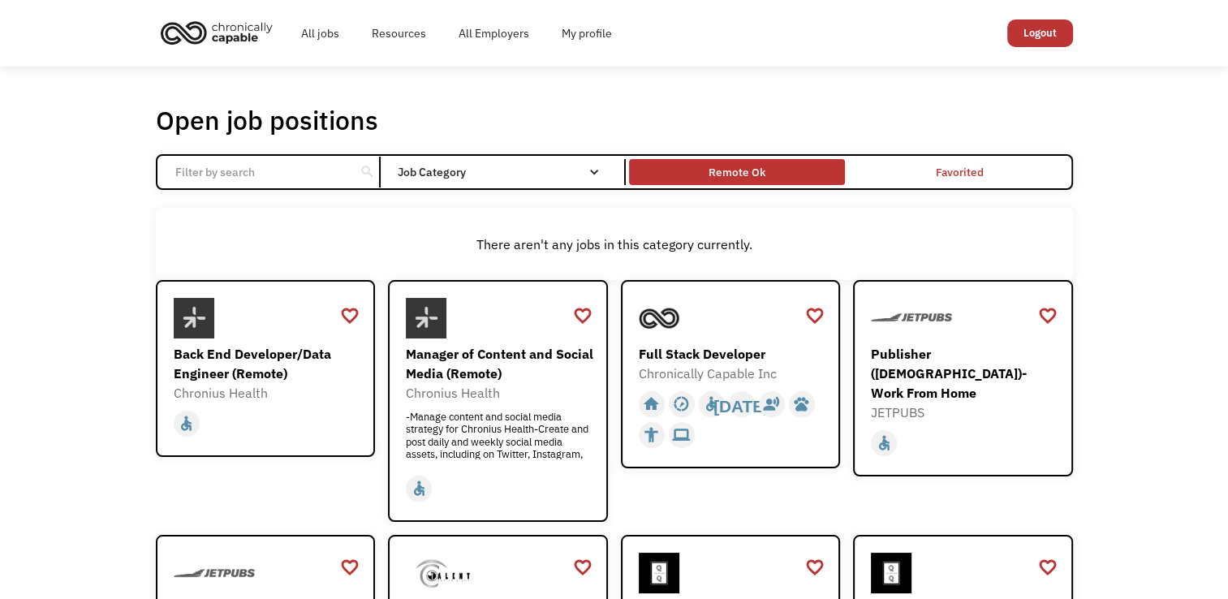
click at [775, 170] on div "Remote Ok" at bounding box center [737, 172] width 216 height 18
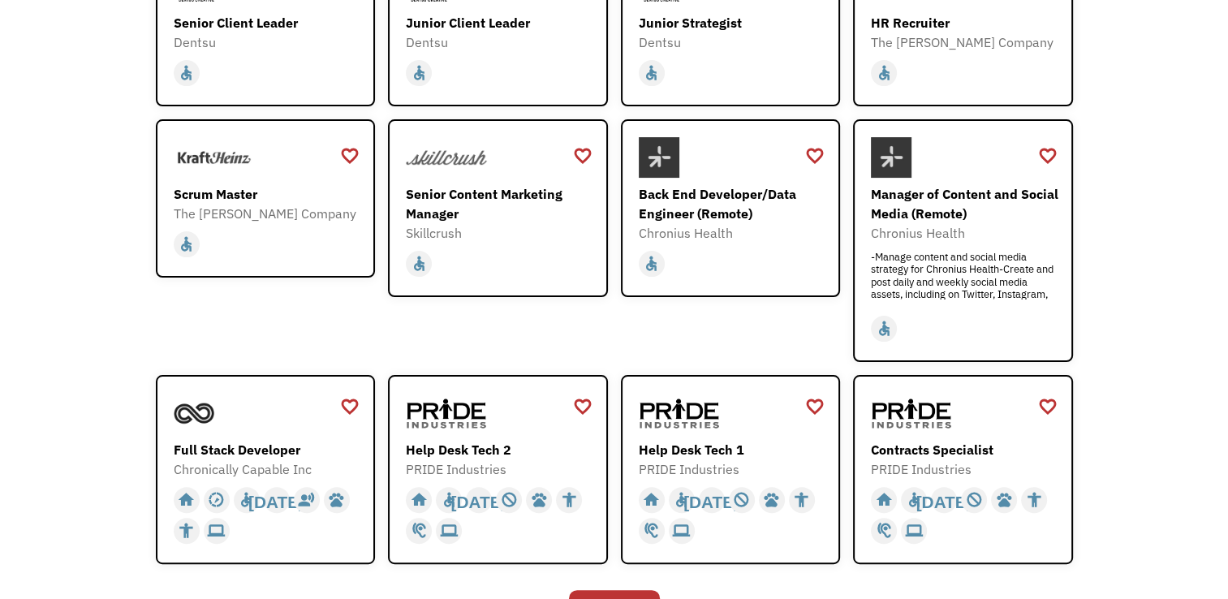
scroll to position [331, 0]
